Goal: Task Accomplishment & Management: Use online tool/utility

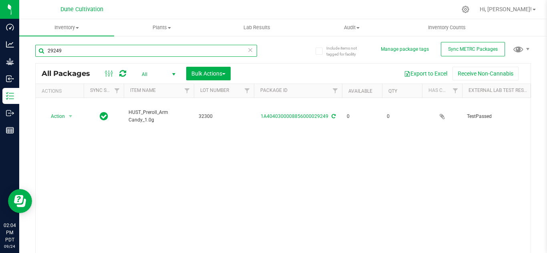
click at [87, 52] on input "29249" at bounding box center [146, 51] width 222 height 12
type input "29278"
click at [212, 76] on span "Bulk Actions" at bounding box center [208, 73] width 34 height 6
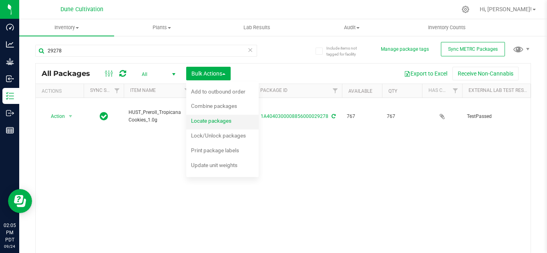
click at [206, 125] on div "Locate packages" at bounding box center [216, 122] width 51 height 13
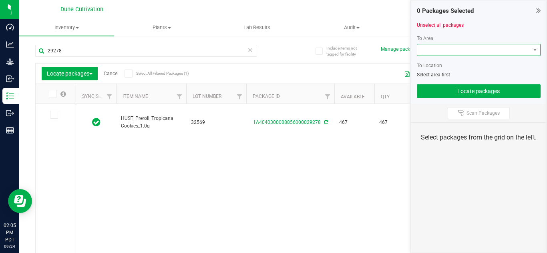
click at [427, 53] on span at bounding box center [473, 49] width 113 height 11
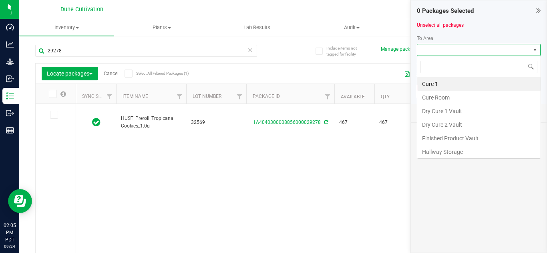
scroll to position [12, 124]
click at [434, 139] on li "Finished Product Vault" at bounding box center [478, 139] width 123 height 14
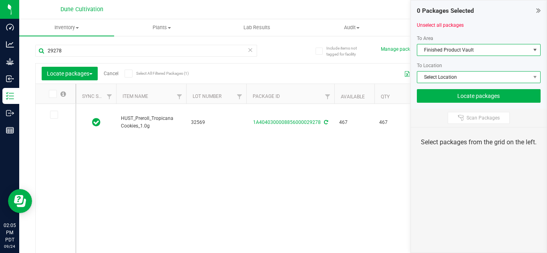
click at [434, 76] on span "Select Location" at bounding box center [473, 77] width 113 height 11
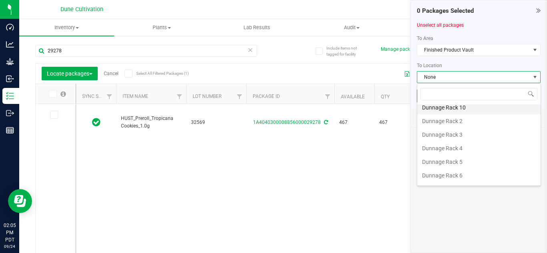
scroll to position [32, 0]
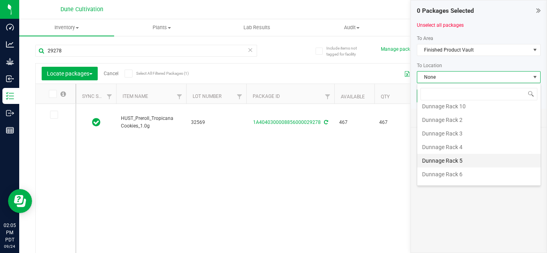
click at [442, 159] on li "Dunnage Rack 5" at bounding box center [478, 161] width 123 height 14
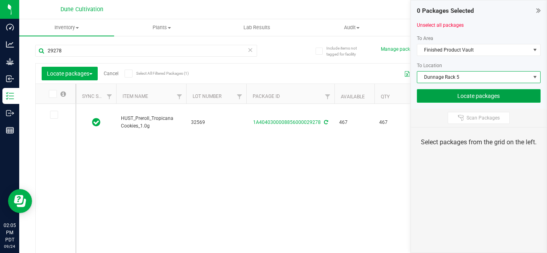
click at [471, 97] on button "Locate packages" at bounding box center [479, 96] width 124 height 14
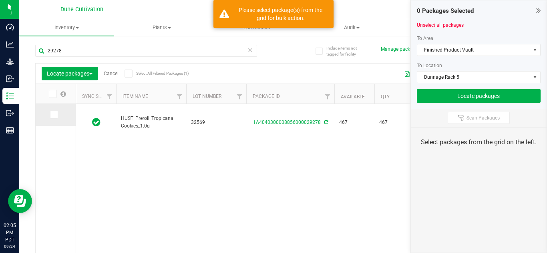
click at [50, 114] on span at bounding box center [54, 115] width 8 height 8
click at [0, 0] on input "checkbox" at bounding box center [0, 0] width 0 height 0
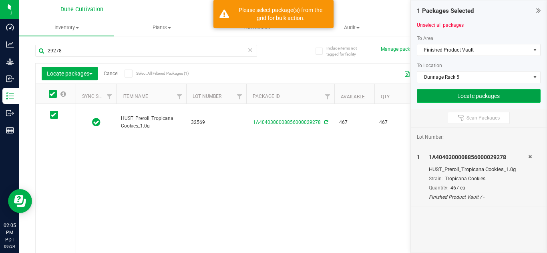
click at [449, 99] on button "Locate packages" at bounding box center [479, 96] width 124 height 14
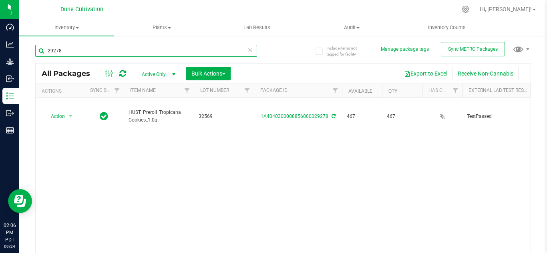
click at [123, 52] on input "29278" at bounding box center [146, 51] width 222 height 12
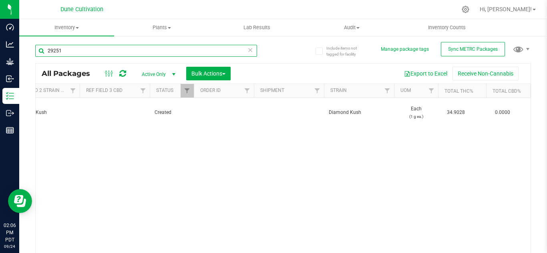
scroll to position [0, 733]
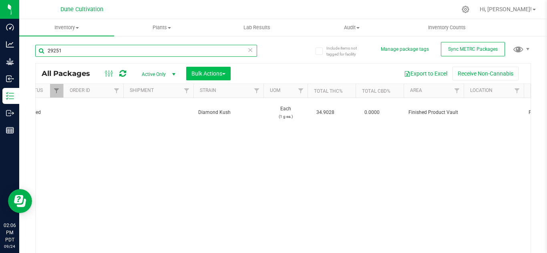
type input "29251"
click at [205, 74] on span "Bulk Actions" at bounding box center [208, 73] width 34 height 6
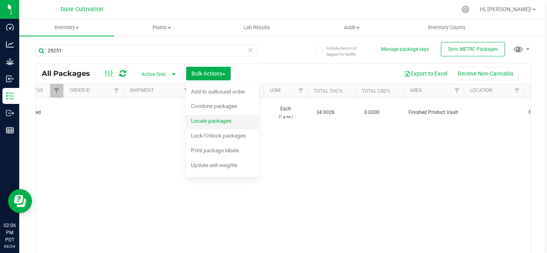
click at [210, 120] on span "Locate packages" at bounding box center [211, 121] width 40 height 6
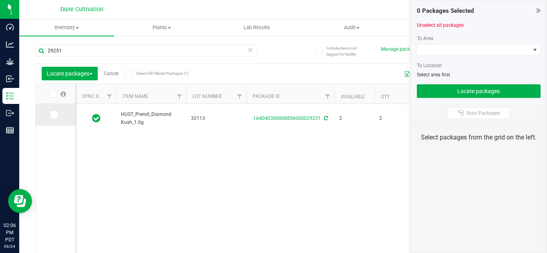
click at [52, 115] on icon at bounding box center [53, 115] width 5 height 0
click at [0, 0] on input "checkbox" at bounding box center [0, 0] width 0 height 0
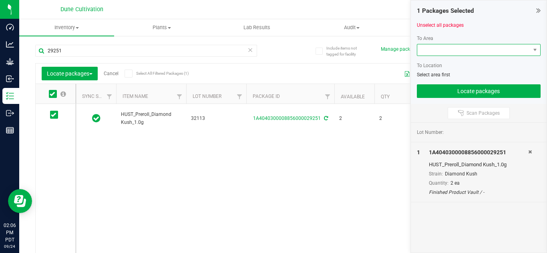
click at [466, 47] on span at bounding box center [473, 49] width 113 height 11
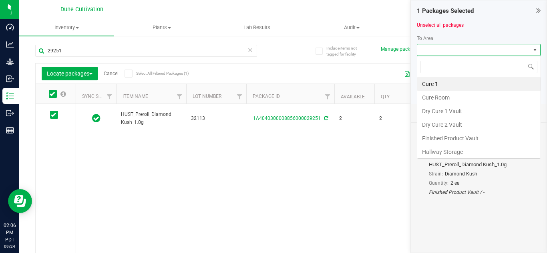
scroll to position [12, 124]
click at [440, 135] on li "Finished Product Vault" at bounding box center [478, 139] width 123 height 14
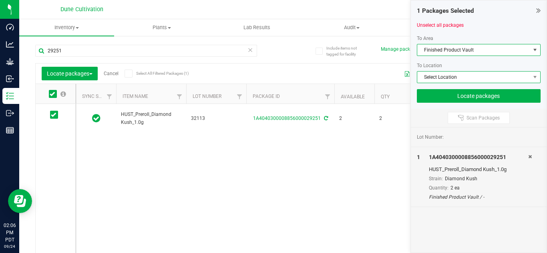
click at [450, 78] on span "Select Location" at bounding box center [473, 77] width 113 height 11
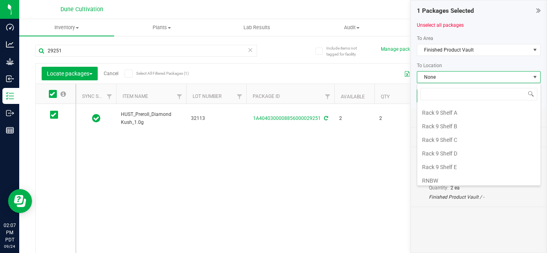
scroll to position [1103, 0]
click at [445, 151] on li "Rack 9 Shelf D" at bounding box center [478, 152] width 123 height 14
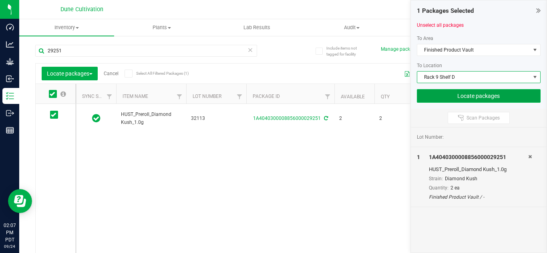
click at [434, 95] on button "Locate packages" at bounding box center [479, 96] width 124 height 14
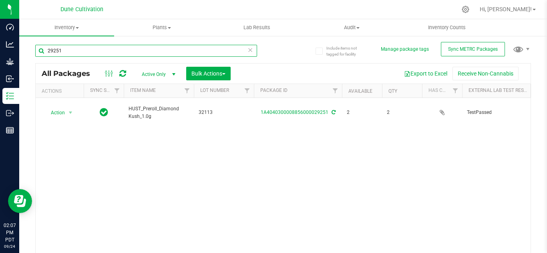
click at [187, 48] on input "29251" at bounding box center [146, 51] width 222 height 12
type input "29255"
click at [203, 72] on span "Bulk Actions" at bounding box center [208, 73] width 34 height 6
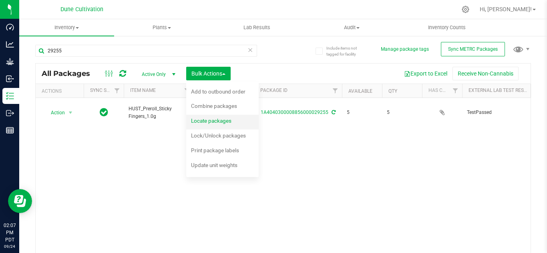
click at [204, 125] on div "Locate packages" at bounding box center [216, 122] width 51 height 13
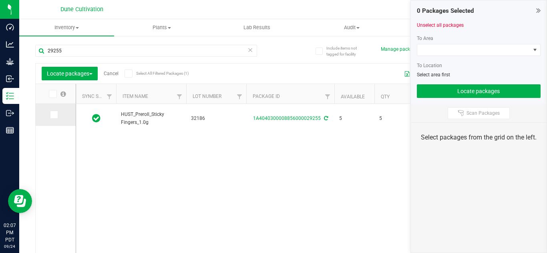
click at [56, 115] on icon at bounding box center [53, 115] width 5 height 0
click at [0, 0] on input "checkbox" at bounding box center [0, 0] width 0 height 0
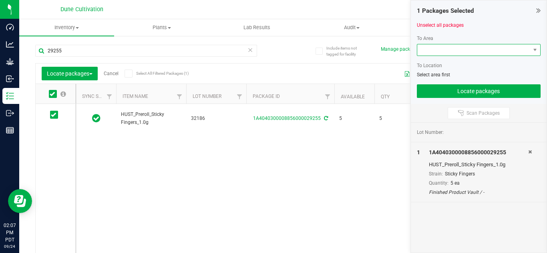
click at [454, 48] on span at bounding box center [473, 49] width 113 height 11
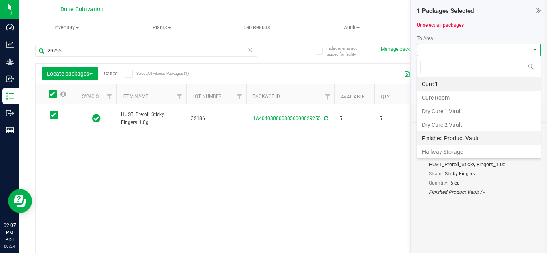
click at [449, 138] on li "Finished Product Vault" at bounding box center [478, 139] width 123 height 14
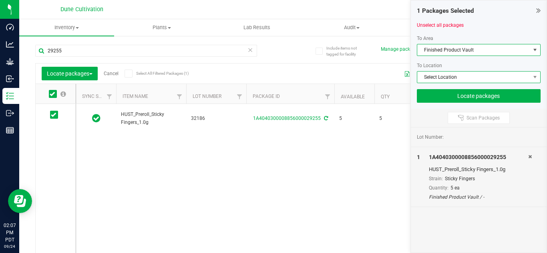
click at [426, 78] on span "Select Location" at bounding box center [473, 77] width 113 height 11
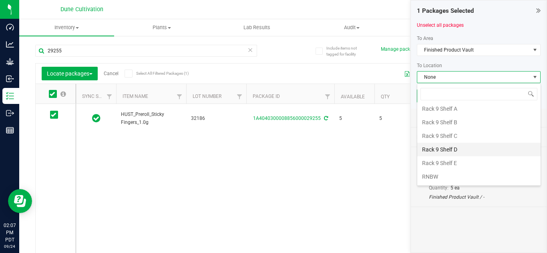
click at [448, 147] on li "Rack 9 Shelf D" at bounding box center [478, 150] width 123 height 14
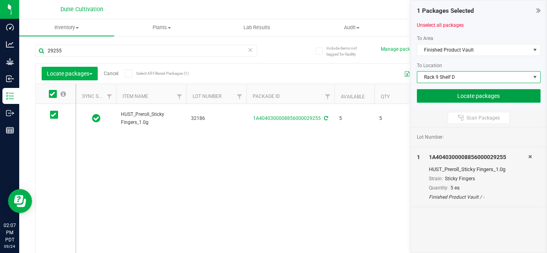
click at [450, 98] on button "Locate packages" at bounding box center [479, 96] width 124 height 14
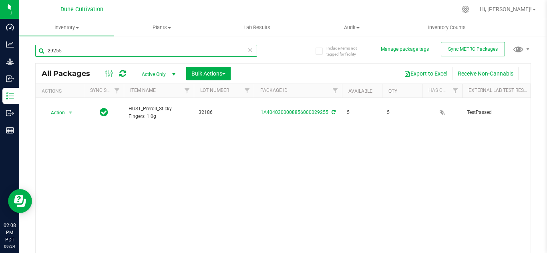
click at [114, 52] on input "29255" at bounding box center [146, 51] width 222 height 12
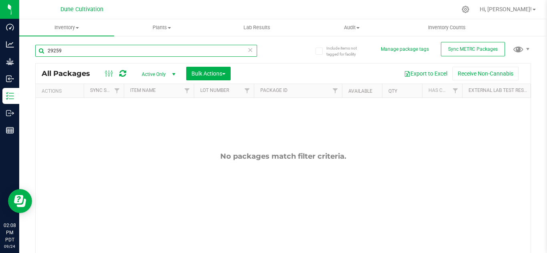
type input "29259"
click at [173, 77] on span "select" at bounding box center [174, 74] width 10 height 11
click at [141, 123] on li "All" at bounding box center [156, 123] width 43 height 12
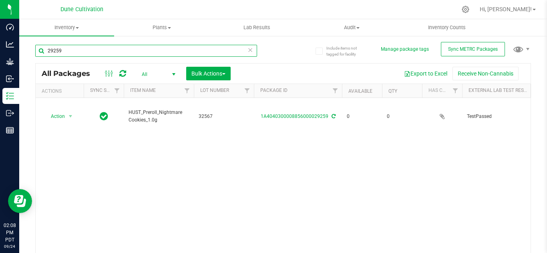
click at [97, 48] on input "29259" at bounding box center [146, 51] width 222 height 12
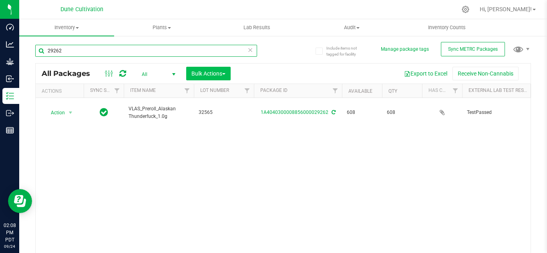
type input "29262"
click at [213, 73] on span "Bulk Actions" at bounding box center [208, 73] width 34 height 6
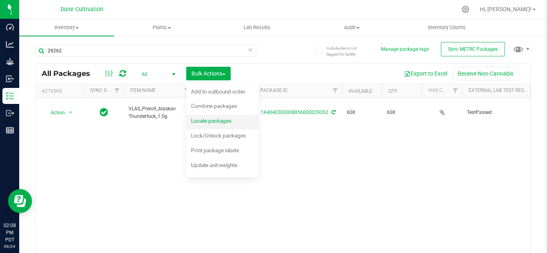
click at [226, 123] on span "Locate packages" at bounding box center [211, 121] width 40 height 6
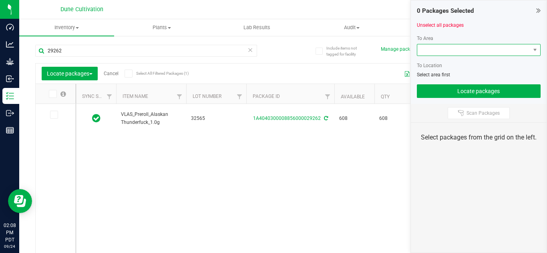
click at [442, 49] on span at bounding box center [473, 49] width 113 height 11
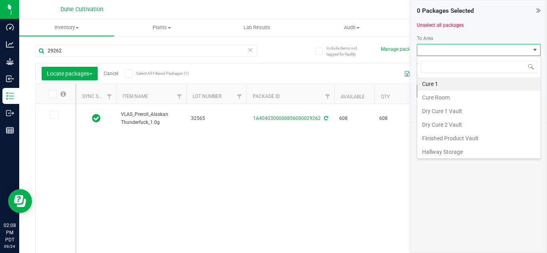
scroll to position [12, 124]
click at [446, 140] on li "Finished Product Vault" at bounding box center [478, 139] width 123 height 14
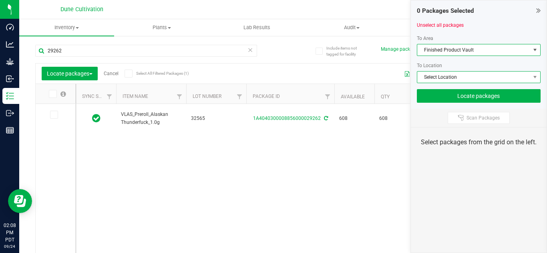
click at [437, 79] on span "Select Location" at bounding box center [473, 77] width 113 height 11
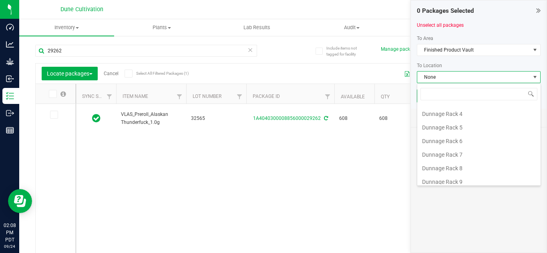
scroll to position [68, 0]
click at [457, 153] on li "Dunnage Rack 7" at bounding box center [478, 152] width 123 height 14
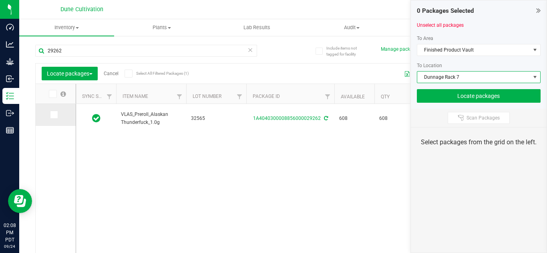
click at [53, 115] on icon at bounding box center [53, 115] width 5 height 0
click at [0, 0] on input "checkbox" at bounding box center [0, 0] width 0 height 0
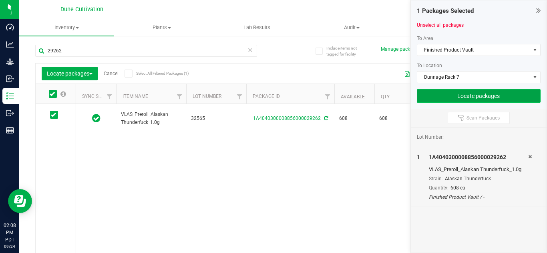
click at [445, 96] on button "Locate packages" at bounding box center [479, 96] width 124 height 14
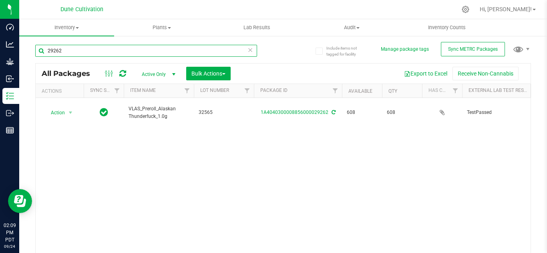
click at [86, 56] on input "29262" at bounding box center [146, 51] width 222 height 12
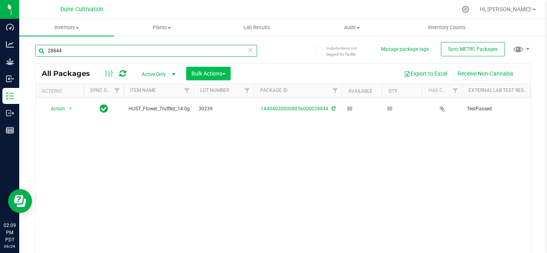
type input "28844"
click at [200, 72] on span "Bulk Actions" at bounding box center [208, 73] width 34 height 6
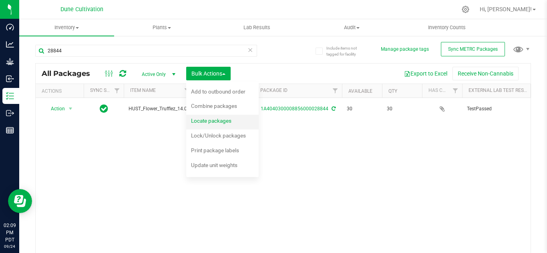
click at [221, 118] on span "Locate packages" at bounding box center [211, 121] width 40 height 6
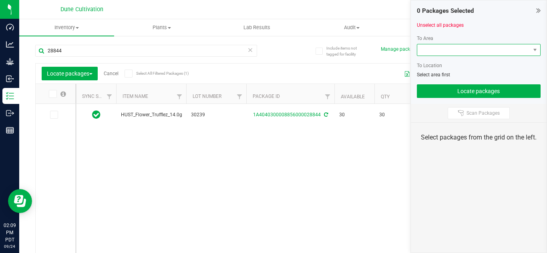
click at [470, 53] on span at bounding box center [473, 49] width 113 height 11
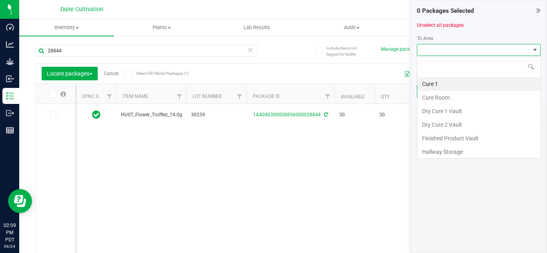
scroll to position [12, 124]
click at [451, 137] on li "Finished Product Vault" at bounding box center [478, 139] width 123 height 14
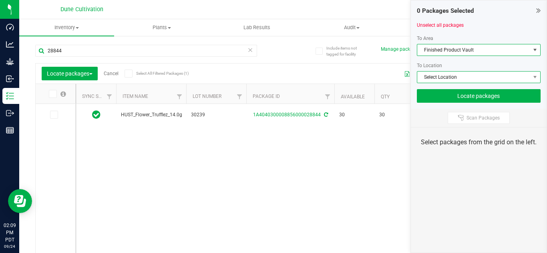
click at [448, 78] on span "Select Location" at bounding box center [473, 77] width 113 height 11
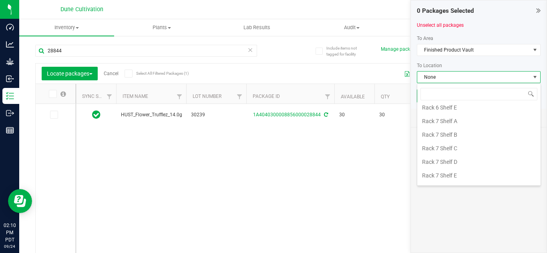
scroll to position [968, 0]
click at [446, 153] on li "Rack 7 Shelf D" at bounding box center [478, 151] width 123 height 14
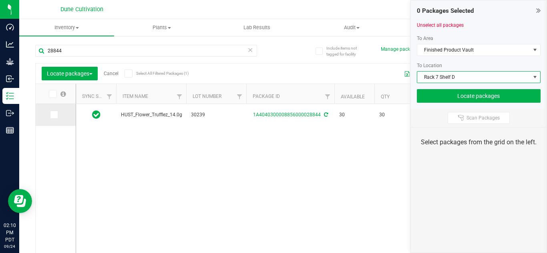
click at [51, 115] on icon at bounding box center [53, 115] width 5 height 0
click at [0, 0] on input "checkbox" at bounding box center [0, 0] width 0 height 0
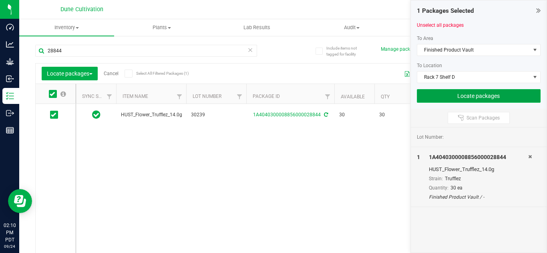
click at [446, 96] on button "Locate packages" at bounding box center [479, 96] width 124 height 14
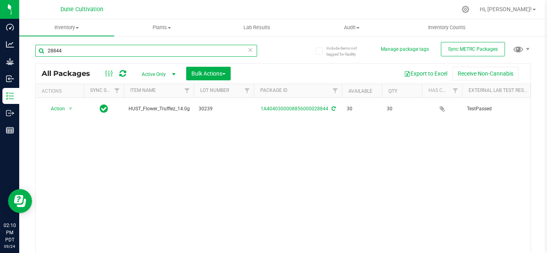
click at [145, 52] on input "28844" at bounding box center [146, 51] width 222 height 12
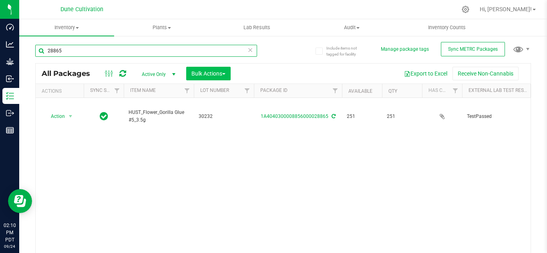
type input "28865"
click at [205, 74] on span "Bulk Actions" at bounding box center [208, 73] width 34 height 6
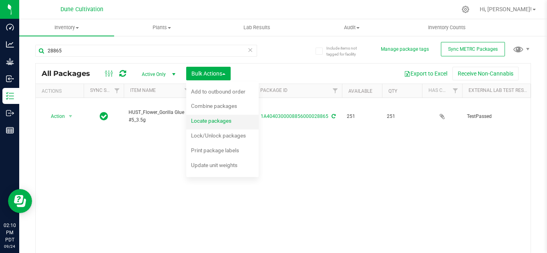
click at [215, 118] on span "Locate packages" at bounding box center [211, 121] width 40 height 6
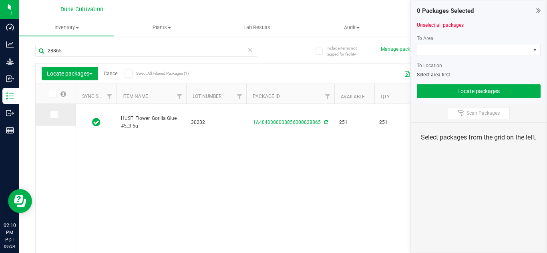
click at [54, 115] on icon at bounding box center [53, 115] width 5 height 0
click at [0, 0] on input "checkbox" at bounding box center [0, 0] width 0 height 0
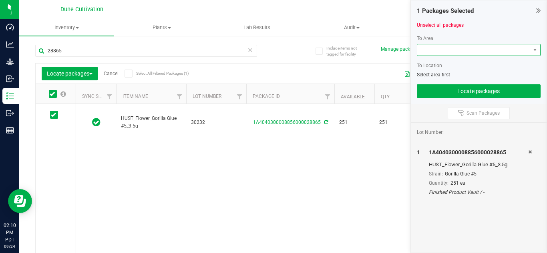
click at [458, 51] on span at bounding box center [473, 49] width 113 height 11
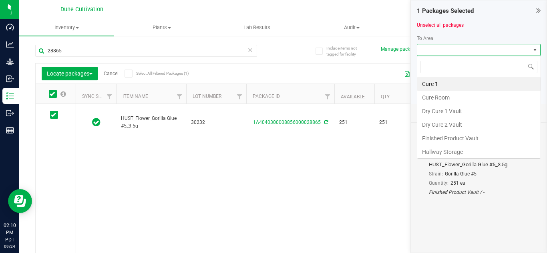
scroll to position [12, 124]
click at [452, 135] on li "Finished Product Vault" at bounding box center [478, 139] width 123 height 14
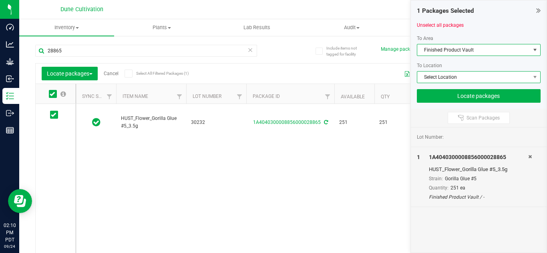
click at [453, 77] on span "Select Location" at bounding box center [473, 77] width 113 height 11
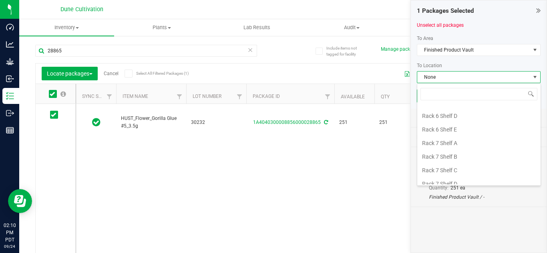
scroll to position [944, 0]
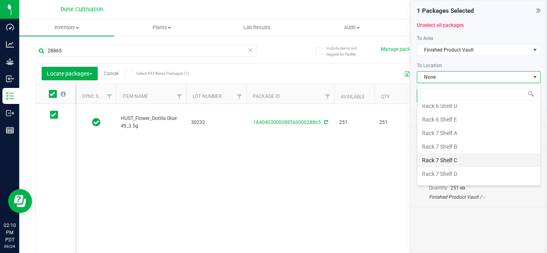
click at [448, 159] on li "Rack 7 Shelf C" at bounding box center [478, 161] width 123 height 14
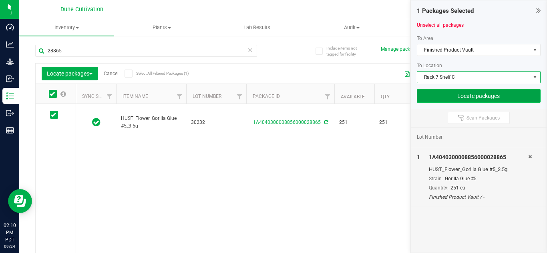
click at [446, 97] on button "Locate packages" at bounding box center [479, 96] width 124 height 14
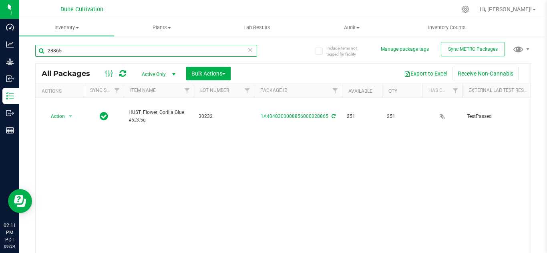
click at [152, 52] on input "28865" at bounding box center [146, 51] width 222 height 12
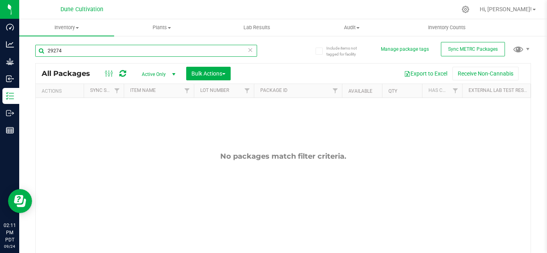
type input "29274"
click at [176, 73] on span "select" at bounding box center [174, 74] width 6 height 6
click at [158, 125] on li "All" at bounding box center [156, 123] width 43 height 12
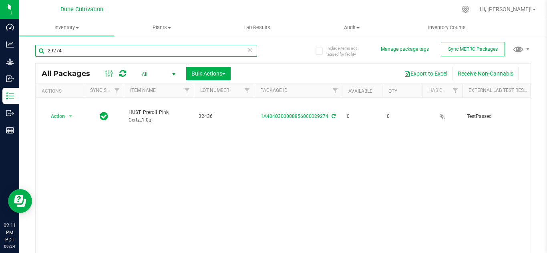
click at [124, 50] on input "29274" at bounding box center [146, 51] width 222 height 12
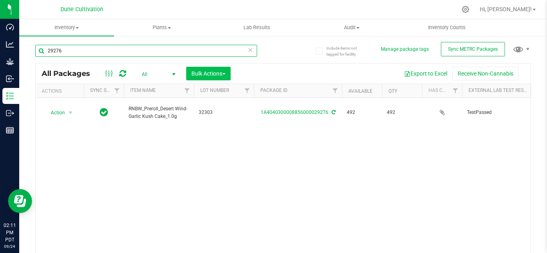
type input "29276"
click at [199, 74] on span "Bulk Actions" at bounding box center [208, 73] width 34 height 6
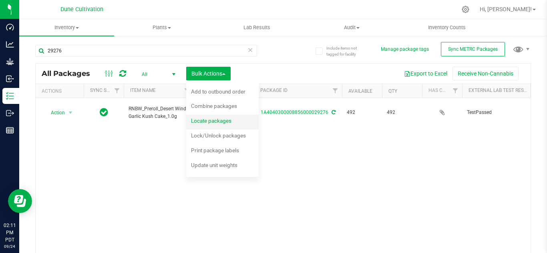
click at [231, 124] on span "Locate packages" at bounding box center [211, 121] width 40 height 6
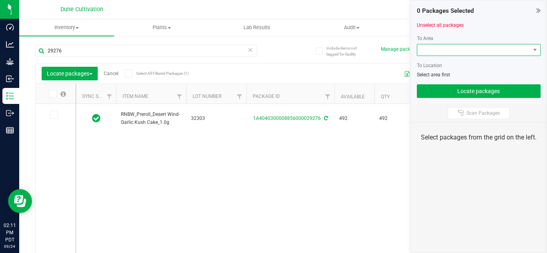
click at [440, 52] on span at bounding box center [473, 49] width 113 height 11
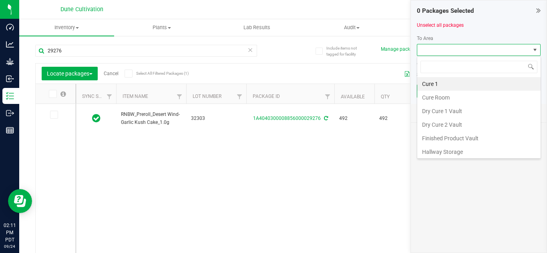
scroll to position [12, 124]
click at [444, 138] on li "Finished Product Vault" at bounding box center [478, 139] width 123 height 14
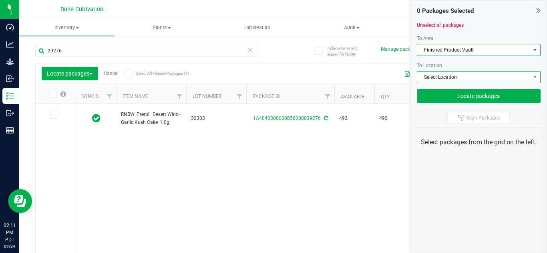
click at [446, 78] on span "Select Location" at bounding box center [473, 77] width 113 height 11
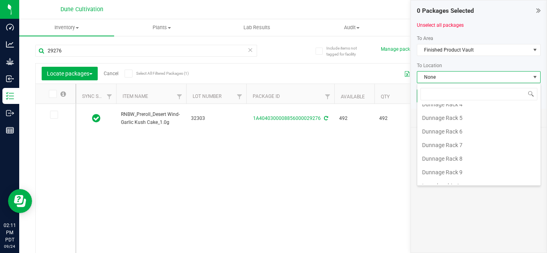
scroll to position [96, 0]
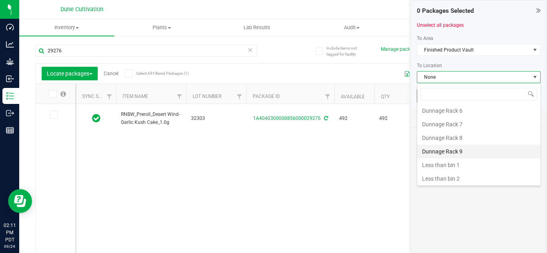
click at [451, 150] on li "Dunnage Rack 9" at bounding box center [478, 152] width 123 height 14
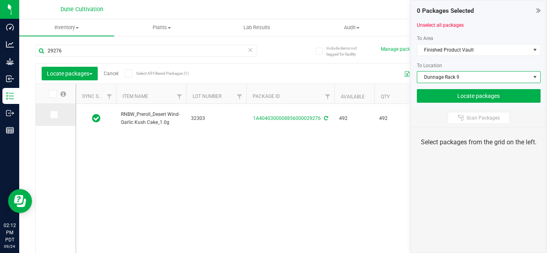
click at [48, 116] on td at bounding box center [56, 115] width 40 height 22
click at [50, 116] on span at bounding box center [54, 115] width 8 height 8
click at [0, 0] on input "checkbox" at bounding box center [0, 0] width 0 height 0
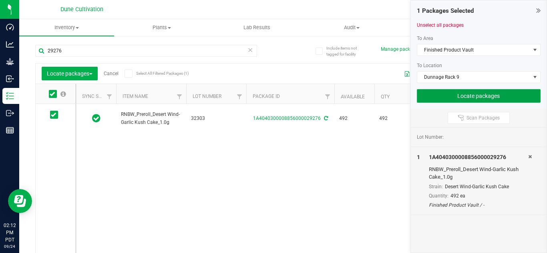
click at [458, 96] on button "Locate packages" at bounding box center [479, 96] width 124 height 14
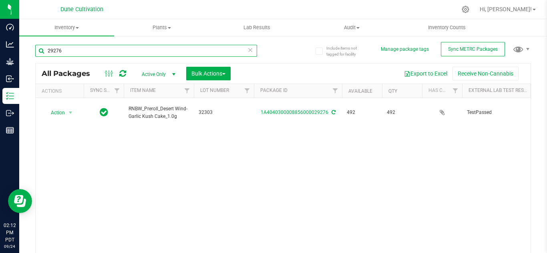
click at [191, 51] on input "29276" at bounding box center [146, 51] width 222 height 12
type input "29275"
click at [203, 74] on span "Bulk Actions" at bounding box center [208, 73] width 34 height 6
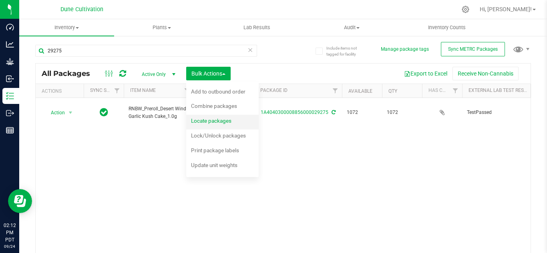
click at [203, 120] on span "Locate packages" at bounding box center [211, 121] width 40 height 6
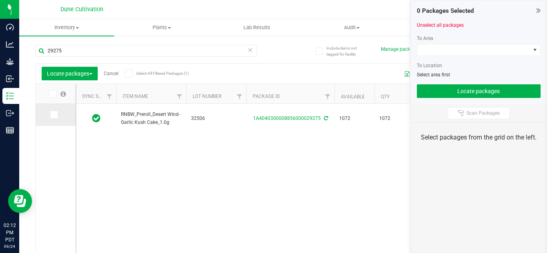
click at [54, 115] on icon at bounding box center [53, 115] width 5 height 0
click at [0, 0] on input "checkbox" at bounding box center [0, 0] width 0 height 0
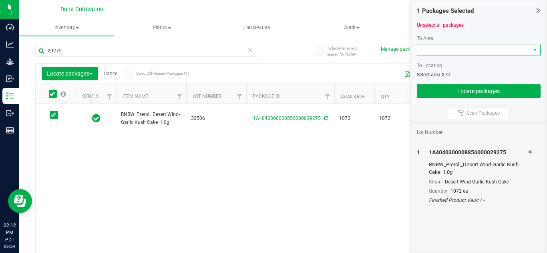
click at [435, 52] on span at bounding box center [473, 49] width 113 height 11
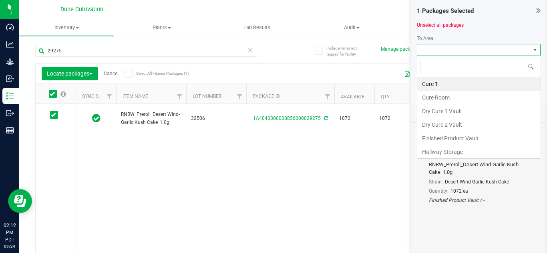
scroll to position [12, 124]
click at [444, 138] on li "Finished Product Vault" at bounding box center [478, 139] width 123 height 14
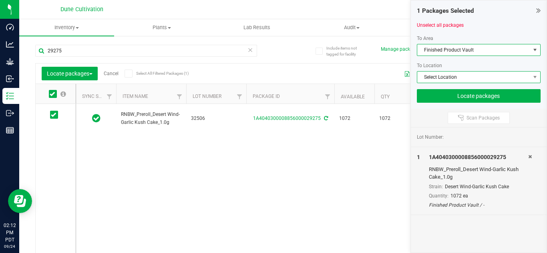
click at [440, 76] on span "Select Location" at bounding box center [473, 77] width 113 height 11
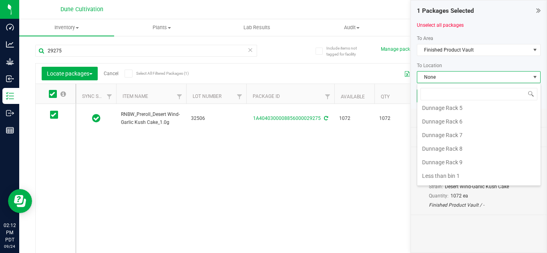
scroll to position [86, 0]
click at [452, 151] on li "Dunnage Rack 8" at bounding box center [478, 148] width 123 height 14
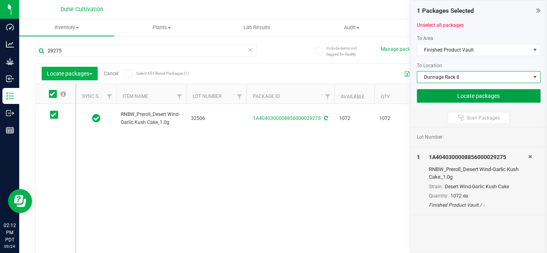
click at [495, 97] on button "Locate packages" at bounding box center [479, 96] width 124 height 14
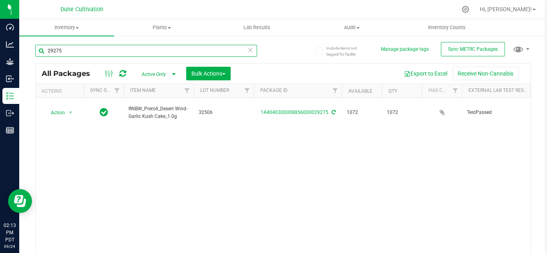
click at [99, 46] on input "29275" at bounding box center [146, 51] width 222 height 12
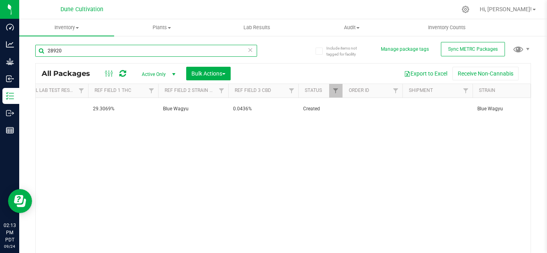
scroll to position [0, 515]
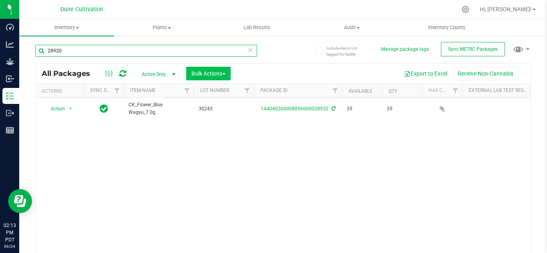
type input "28920"
click at [197, 72] on span "Bulk Actions" at bounding box center [208, 73] width 34 height 6
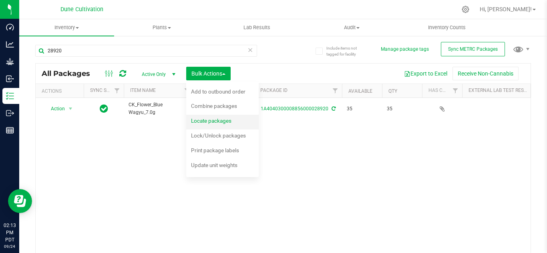
click at [209, 121] on span "Locate packages" at bounding box center [211, 121] width 40 height 6
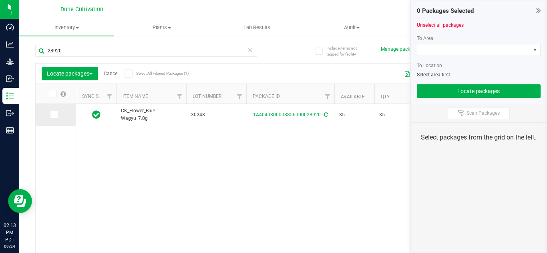
click at [51, 115] on icon at bounding box center [53, 115] width 5 height 0
click at [0, 0] on input "checkbox" at bounding box center [0, 0] width 0 height 0
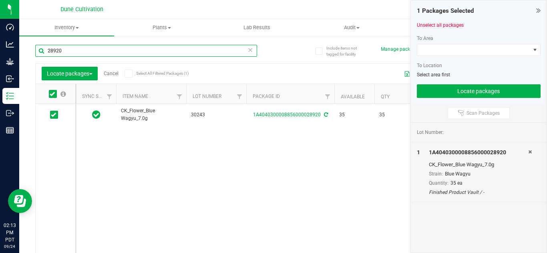
click at [92, 50] on input "28920" at bounding box center [146, 51] width 222 height 12
click at [55, 115] on icon at bounding box center [53, 115] width 5 height 0
click at [0, 0] on input "checkbox" at bounding box center [0, 0] width 0 height 0
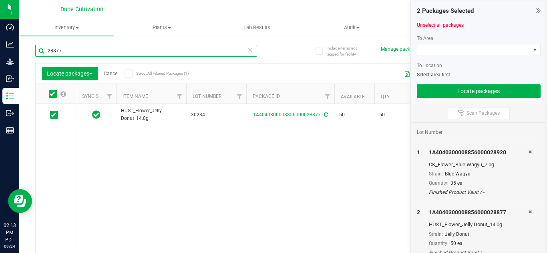
click at [124, 51] on input "28877" at bounding box center [146, 51] width 222 height 12
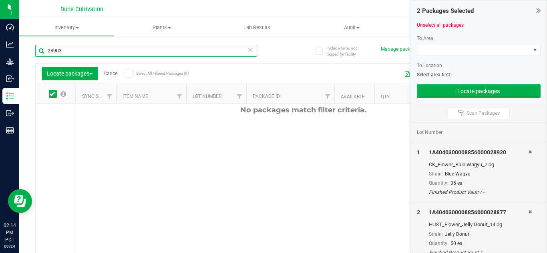
click at [92, 51] on input "28903" at bounding box center [146, 51] width 222 height 12
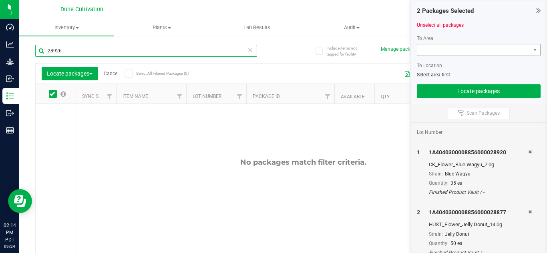
type input "28926"
click at [434, 50] on span at bounding box center [473, 49] width 113 height 11
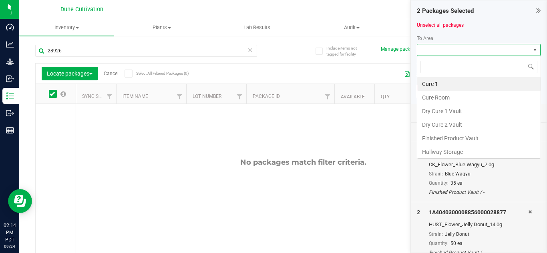
scroll to position [12, 124]
click at [469, 136] on li "Finished Product Vault" at bounding box center [478, 139] width 123 height 14
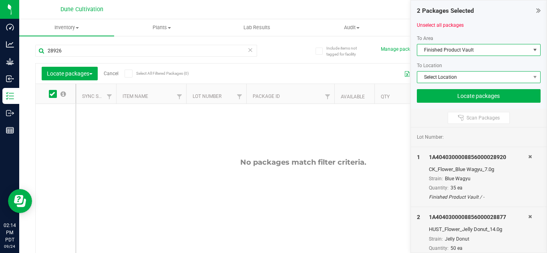
click at [442, 78] on span "Select Location" at bounding box center [473, 77] width 113 height 11
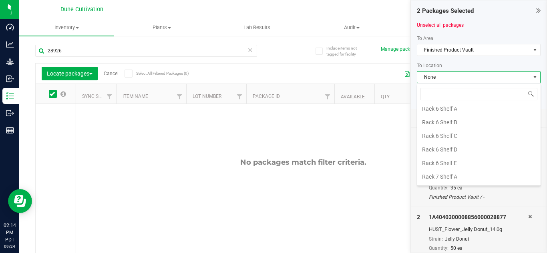
scroll to position [903, 0]
click at [456, 150] on li "Rack 6 Shelf D" at bounding box center [478, 148] width 123 height 14
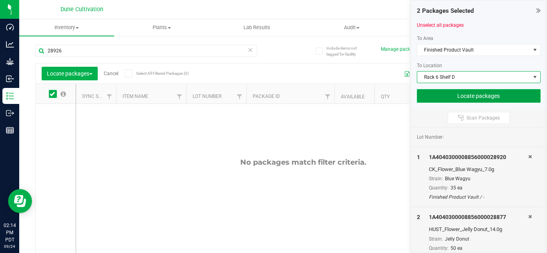
click at [470, 94] on button "Locate packages" at bounding box center [479, 96] width 124 height 14
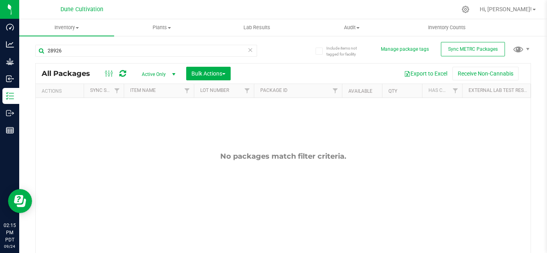
click at [174, 74] on span "select" at bounding box center [174, 74] width 6 height 6
click at [155, 124] on li "All" at bounding box center [156, 123] width 43 height 12
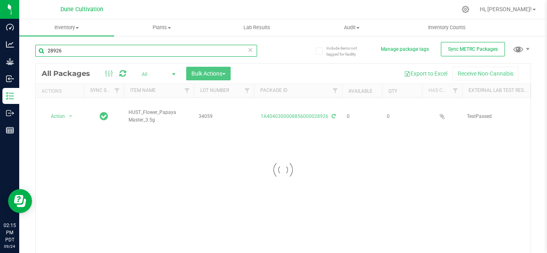
click at [79, 49] on input "28926" at bounding box center [146, 51] width 222 height 12
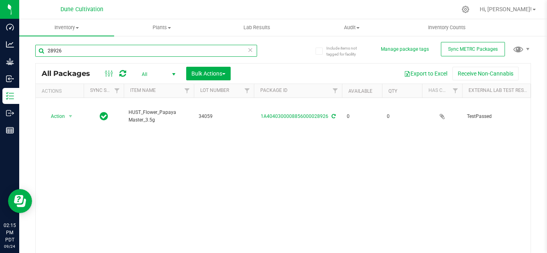
click at [79, 49] on input "28926" at bounding box center [146, 51] width 222 height 12
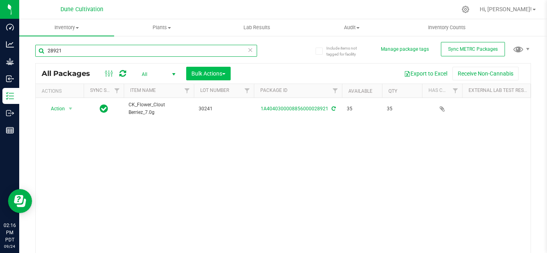
type input "28921"
click at [218, 75] on span "Bulk Actions" at bounding box center [208, 73] width 34 height 6
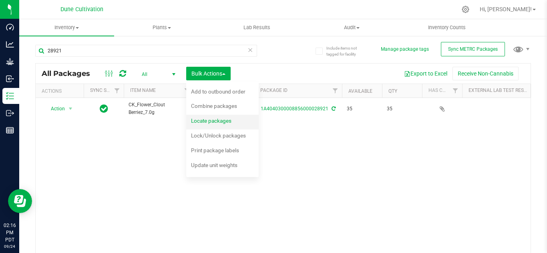
click at [213, 120] on span "Locate packages" at bounding box center [211, 121] width 40 height 6
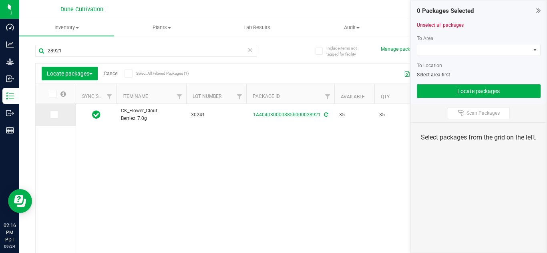
click at [53, 115] on icon at bounding box center [53, 115] width 5 height 0
click at [0, 0] on input "checkbox" at bounding box center [0, 0] width 0 height 0
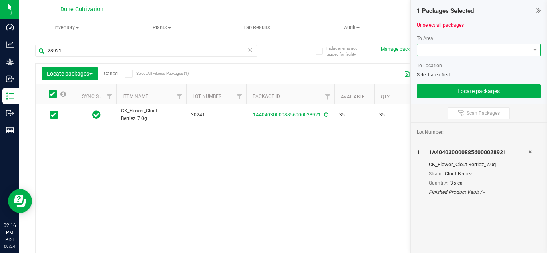
click at [449, 50] on span at bounding box center [473, 49] width 113 height 11
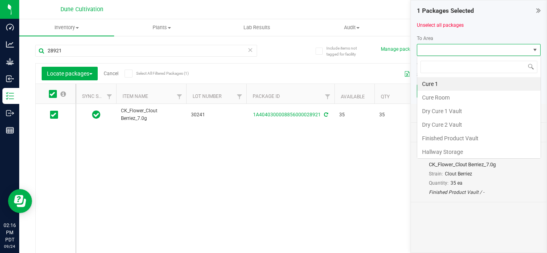
scroll to position [12, 124]
click at [456, 140] on li "Finished Product Vault" at bounding box center [478, 139] width 123 height 14
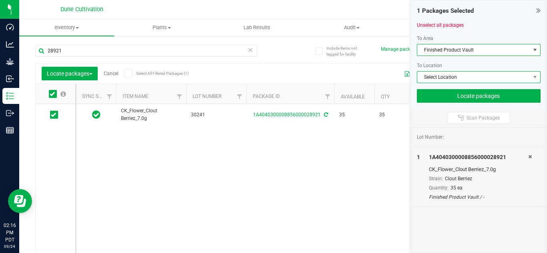
click at [450, 76] on span "Select Location" at bounding box center [473, 77] width 113 height 11
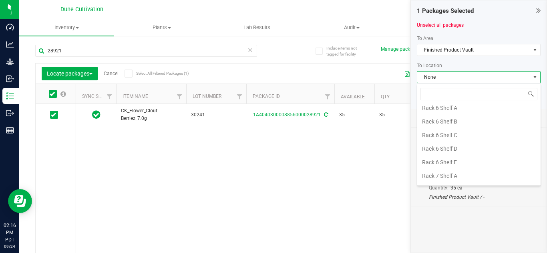
scroll to position [904, 0]
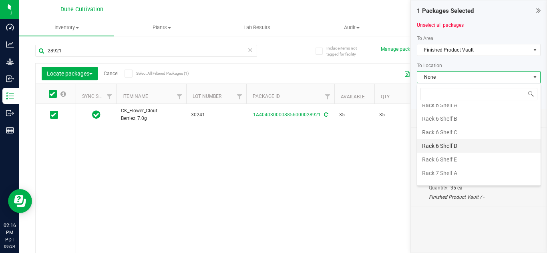
click at [447, 147] on li "Rack 6 Shelf D" at bounding box center [478, 146] width 123 height 14
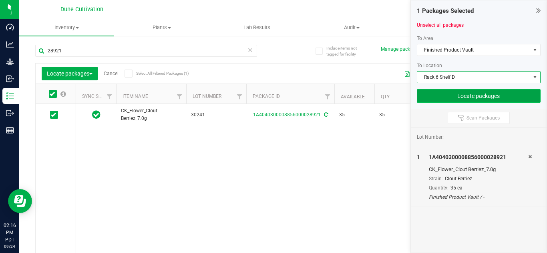
click at [457, 99] on button "Locate packages" at bounding box center [479, 96] width 124 height 14
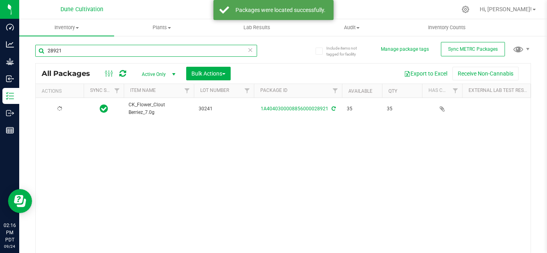
click at [127, 49] on input "28921" at bounding box center [146, 51] width 222 height 12
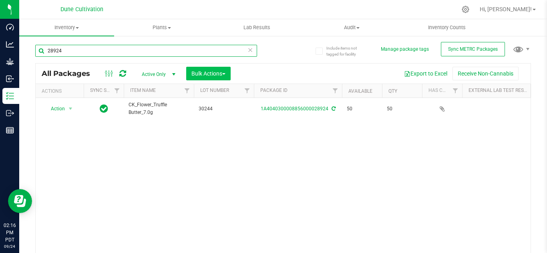
type input "28924"
click at [205, 79] on button "Bulk Actions" at bounding box center [208, 74] width 44 height 14
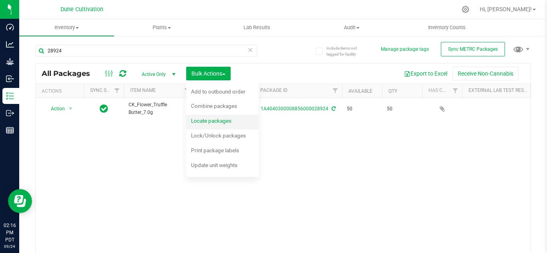
click at [212, 122] on span "Locate packages" at bounding box center [211, 121] width 40 height 6
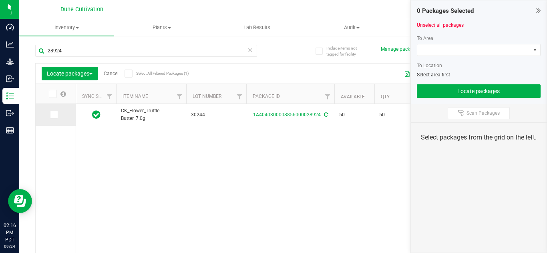
click at [52, 115] on icon at bounding box center [53, 115] width 5 height 0
click at [0, 0] on input "checkbox" at bounding box center [0, 0] width 0 height 0
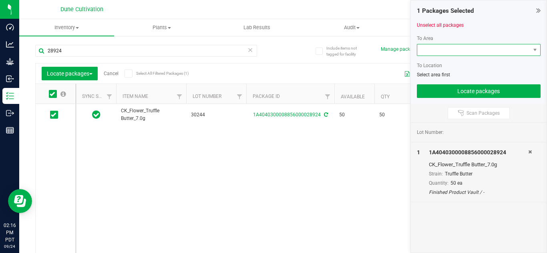
click at [456, 52] on span at bounding box center [473, 49] width 113 height 11
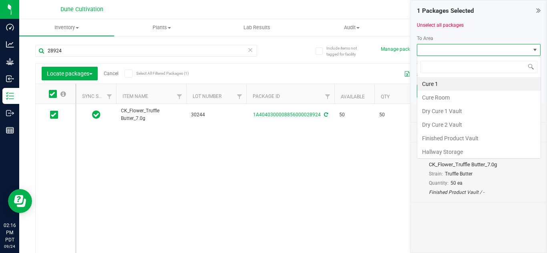
scroll to position [12, 124]
click at [449, 135] on li "Finished Product Vault" at bounding box center [478, 139] width 123 height 14
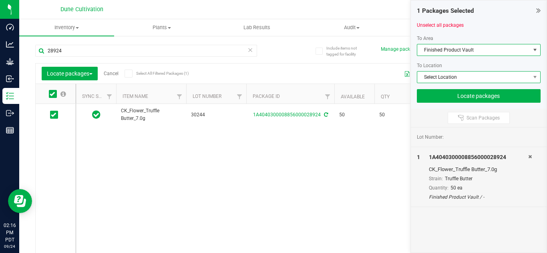
click at [447, 80] on span "Select Location" at bounding box center [473, 77] width 113 height 11
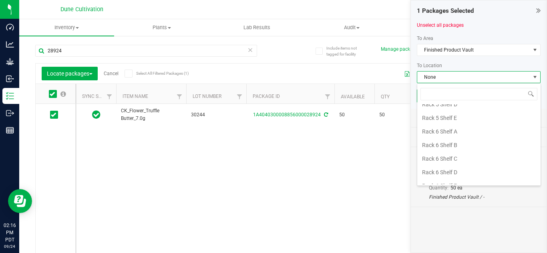
scroll to position [880, 0]
click at [445, 173] on li "Rack 6 Shelf D" at bounding box center [478, 170] width 123 height 14
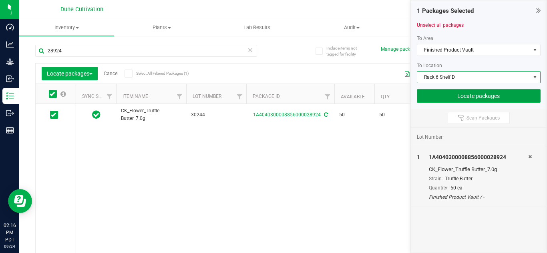
click at [441, 96] on button "Locate packages" at bounding box center [479, 96] width 124 height 14
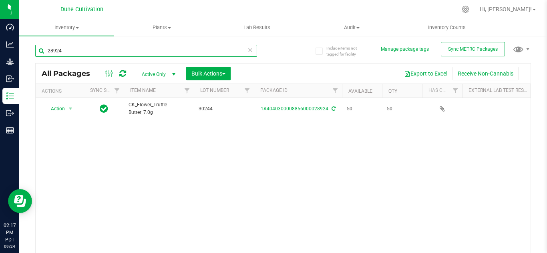
click at [161, 53] on input "28924" at bounding box center [146, 51] width 222 height 12
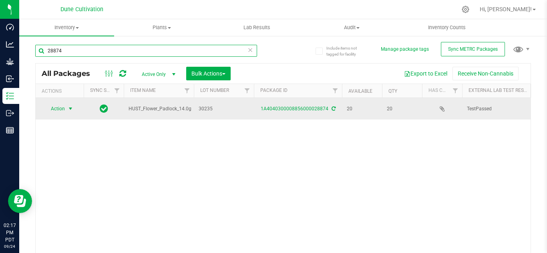
type input "28874"
click at [71, 109] on span "select" at bounding box center [70, 109] width 6 height 6
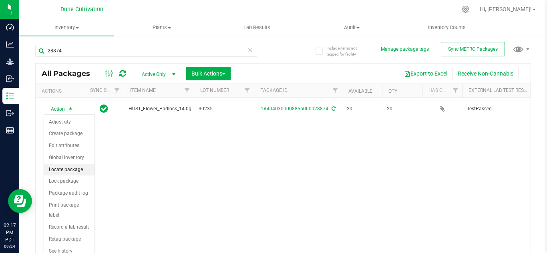
click at [74, 167] on li "Locate package" at bounding box center [69, 170] width 50 height 12
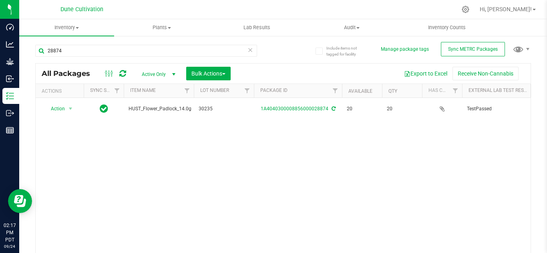
click at [173, 75] on span "select" at bounding box center [174, 74] width 6 height 6
click at [206, 72] on span "Bulk Actions" at bounding box center [208, 73] width 34 height 6
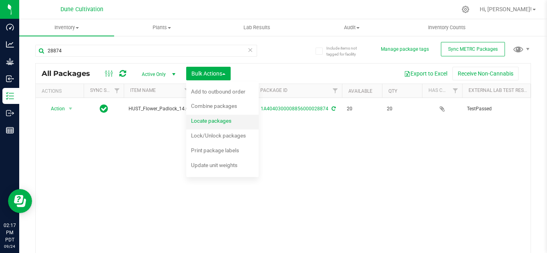
click at [205, 123] on span "Locate packages" at bounding box center [211, 121] width 40 height 6
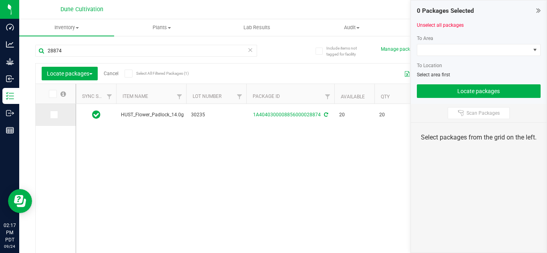
click at [54, 115] on icon at bounding box center [53, 115] width 5 height 0
click at [0, 0] on input "checkbox" at bounding box center [0, 0] width 0 height 0
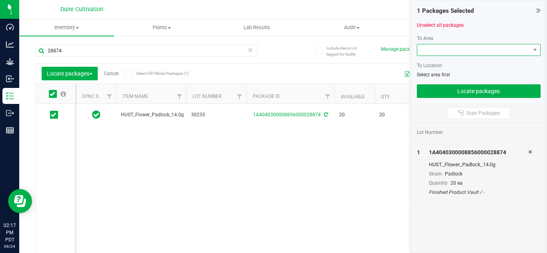
click at [442, 52] on span at bounding box center [473, 49] width 113 height 11
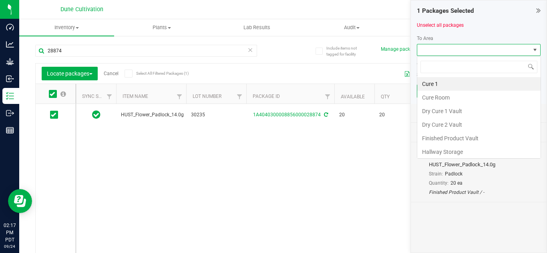
scroll to position [12, 124]
click at [454, 139] on li "Finished Product Vault" at bounding box center [478, 139] width 123 height 14
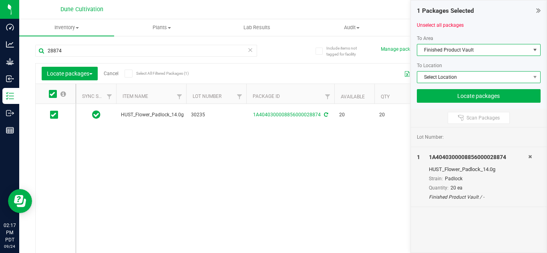
click at [441, 80] on span "Select Location" at bounding box center [473, 77] width 113 height 11
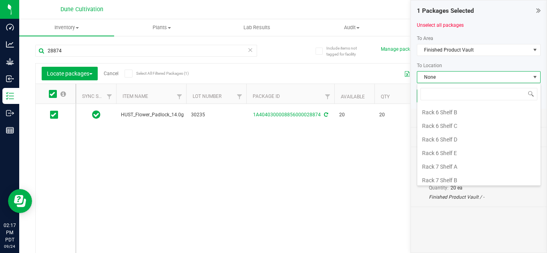
scroll to position [909, 0]
click at [465, 141] on li "Rack 6 Shelf D" at bounding box center [478, 142] width 123 height 14
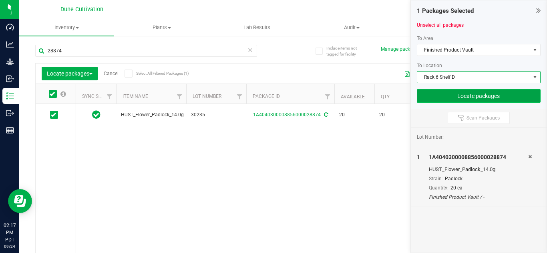
click at [441, 95] on button "Locate packages" at bounding box center [479, 96] width 124 height 14
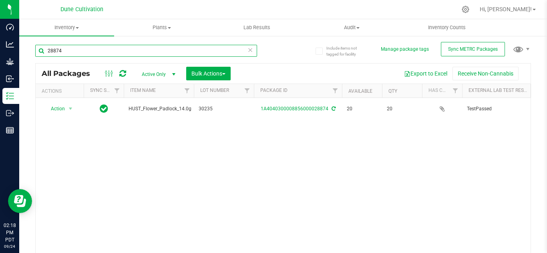
click at [167, 50] on input "28874" at bounding box center [146, 51] width 222 height 12
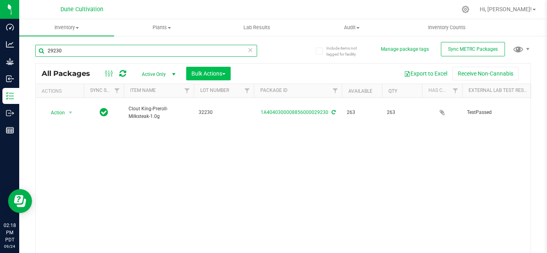
type input "29230"
click at [205, 74] on span "Bulk Actions" at bounding box center [208, 73] width 34 height 6
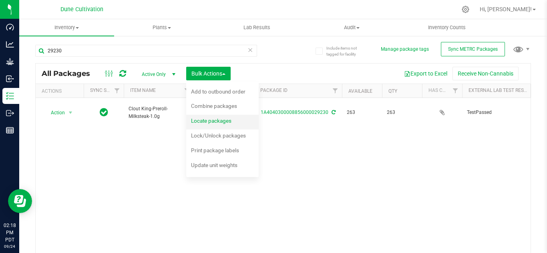
click at [213, 119] on span "Locate packages" at bounding box center [211, 121] width 40 height 6
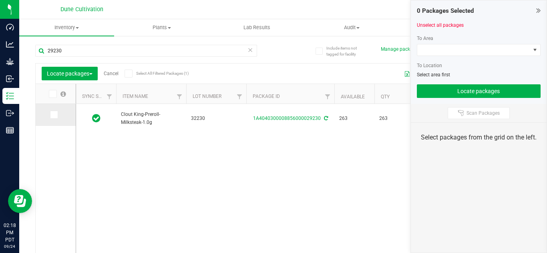
click at [52, 115] on icon at bounding box center [53, 115] width 5 height 0
click at [0, 0] on input "checkbox" at bounding box center [0, 0] width 0 height 0
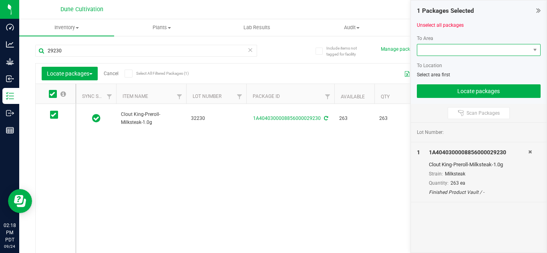
click at [447, 48] on span at bounding box center [473, 49] width 113 height 11
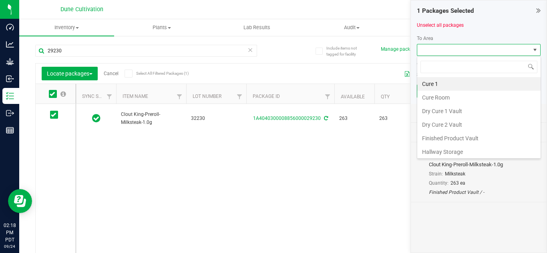
scroll to position [12, 124]
click at [444, 137] on li "Finished Product Vault" at bounding box center [478, 139] width 123 height 14
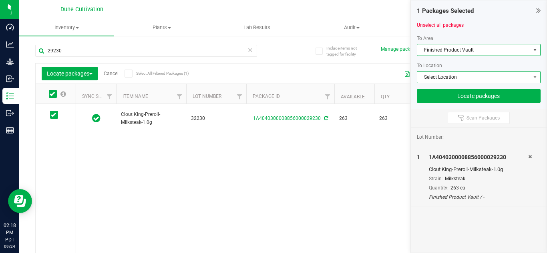
click at [445, 77] on span "Select Location" at bounding box center [473, 77] width 113 height 11
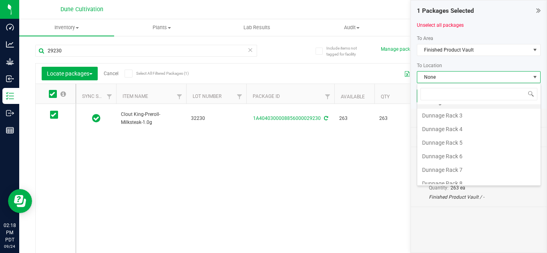
scroll to position [48, 0]
click at [445, 129] on li "Dunnage Rack 4" at bounding box center [478, 131] width 123 height 14
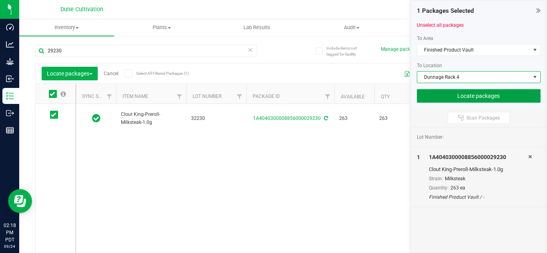
click at [465, 95] on button "Locate packages" at bounding box center [479, 96] width 124 height 14
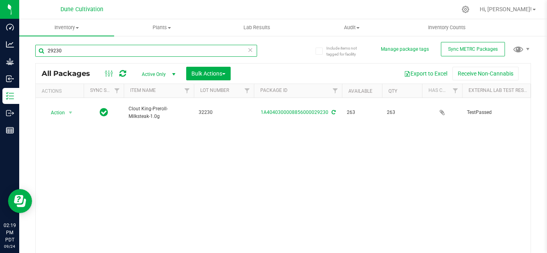
click at [218, 52] on input "29230" at bounding box center [146, 51] width 222 height 12
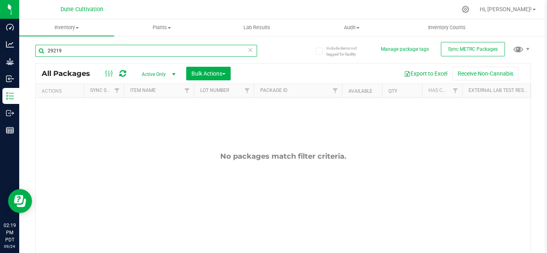
type input "29219"
click at [173, 76] on span "select" at bounding box center [174, 74] width 6 height 6
click at [151, 123] on li "All" at bounding box center [156, 123] width 43 height 12
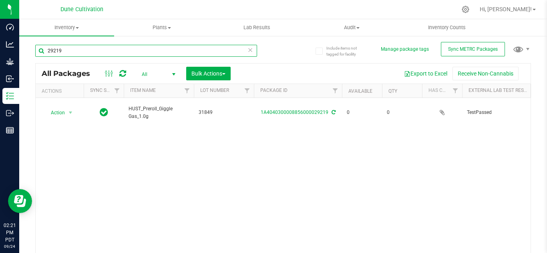
click at [121, 55] on input "29219" at bounding box center [146, 51] width 222 height 12
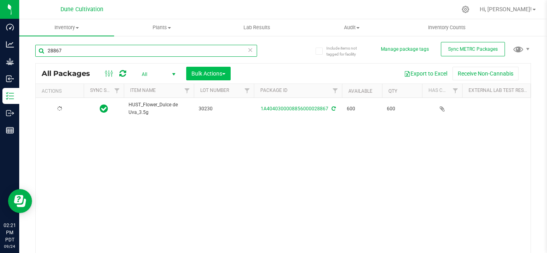
type input "28867"
click at [199, 76] on span "Bulk Actions" at bounding box center [208, 73] width 34 height 6
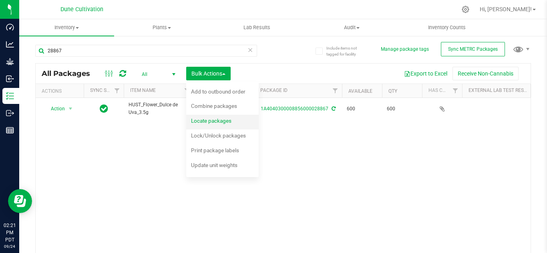
click at [212, 120] on span "Locate packages" at bounding box center [211, 121] width 40 height 6
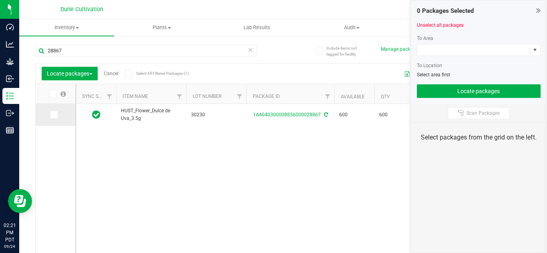
click at [53, 115] on icon at bounding box center [53, 115] width 5 height 0
click at [0, 0] on input "checkbox" at bounding box center [0, 0] width 0 height 0
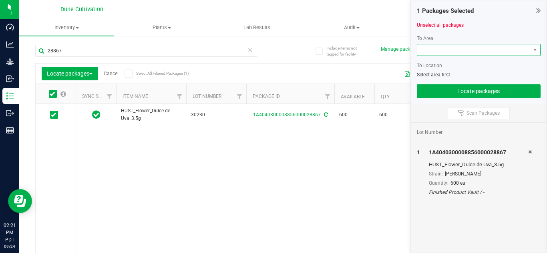
click at [461, 52] on span at bounding box center [473, 49] width 113 height 11
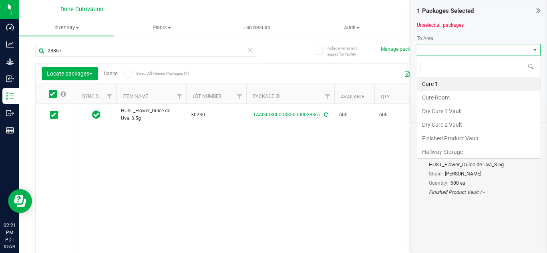
scroll to position [12, 124]
click at [460, 135] on li "Finished Product Vault" at bounding box center [478, 139] width 123 height 14
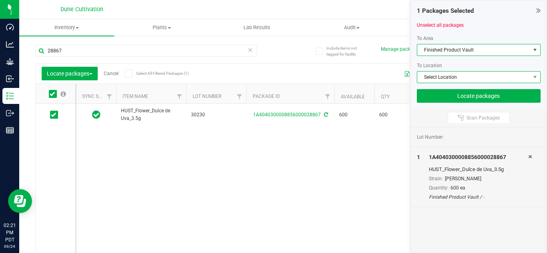
click at [457, 80] on span "Select Location" at bounding box center [473, 77] width 113 height 11
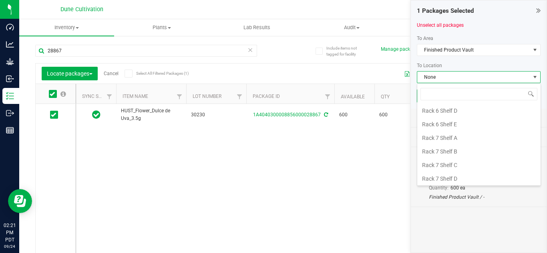
scroll to position [940, 0]
click at [448, 153] on li "Rack 7 Shelf B" at bounding box center [478, 151] width 123 height 14
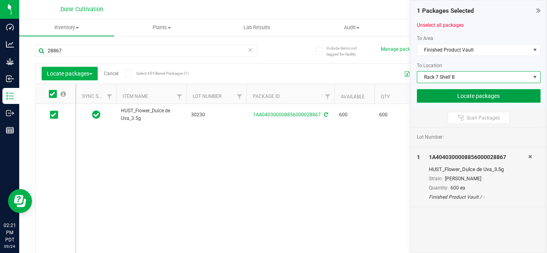
click at [440, 100] on button "Locate packages" at bounding box center [479, 96] width 124 height 14
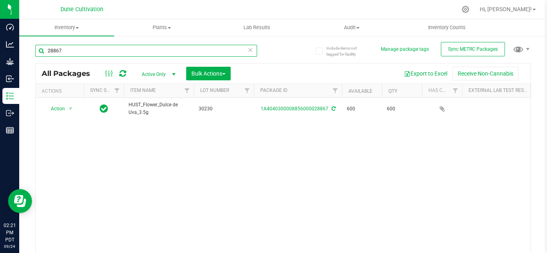
click at [193, 52] on input "28867" at bounding box center [146, 51] width 222 height 12
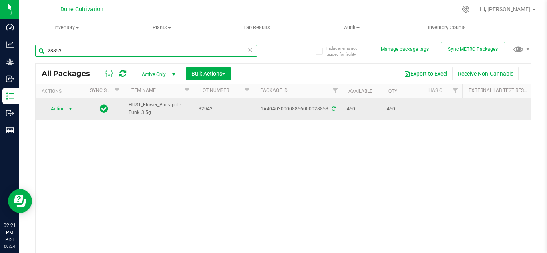
type input "28853"
click at [70, 108] on span "select" at bounding box center [70, 109] width 6 height 6
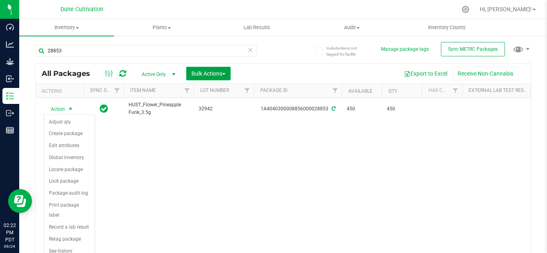
click at [198, 71] on span "Bulk Actions" at bounding box center [208, 73] width 34 height 6
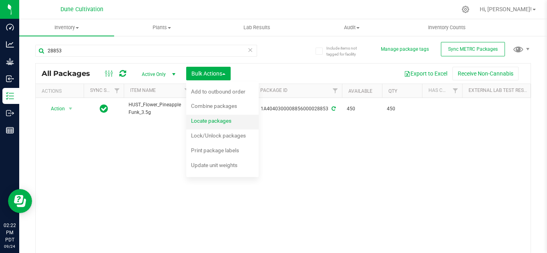
click at [207, 119] on span "Locate packages" at bounding box center [211, 121] width 40 height 6
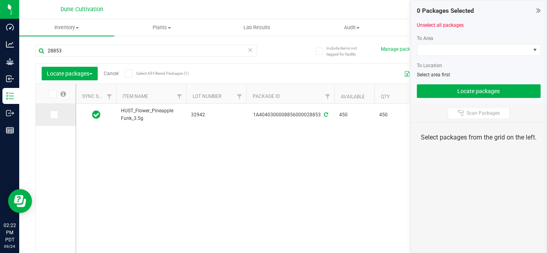
click at [52, 118] on span at bounding box center [54, 115] width 8 height 8
click at [0, 0] on input "checkbox" at bounding box center [0, 0] width 0 height 0
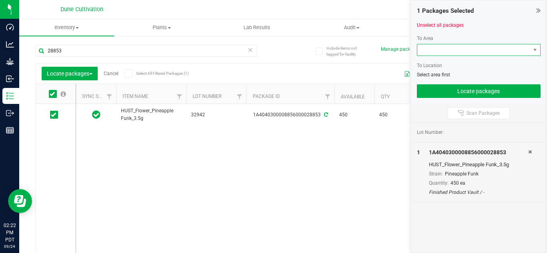
click at [448, 46] on span at bounding box center [473, 49] width 113 height 11
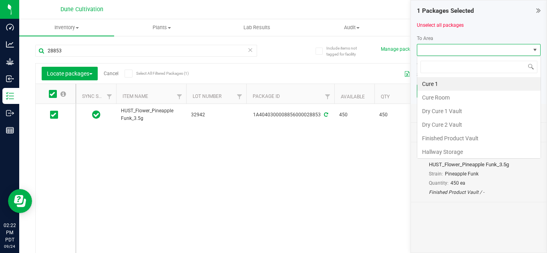
scroll to position [12, 124]
click at [447, 135] on li "Finished Product Vault" at bounding box center [478, 139] width 123 height 14
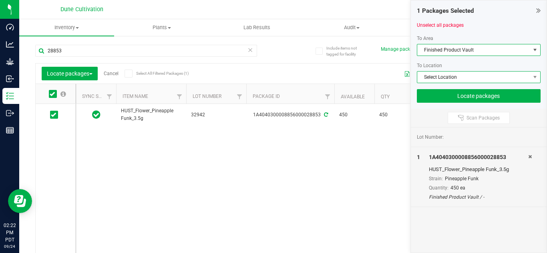
click at [453, 76] on span "Select Location" at bounding box center [473, 77] width 113 height 11
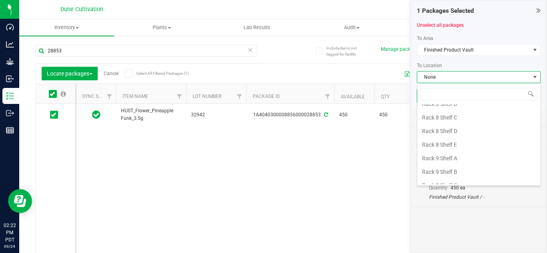
scroll to position [1060, 0]
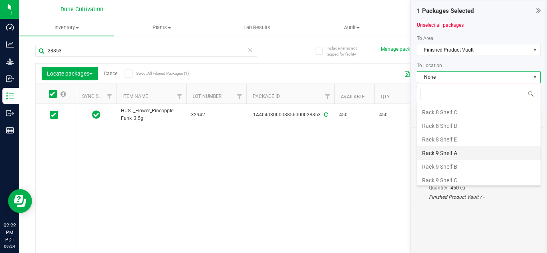
click at [442, 157] on li "Rack 9 Shelf A" at bounding box center [478, 154] width 123 height 14
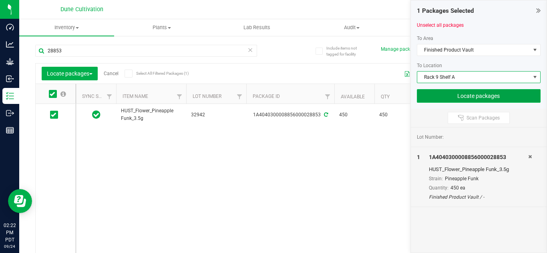
click at [454, 96] on button "Locate packages" at bounding box center [479, 96] width 124 height 14
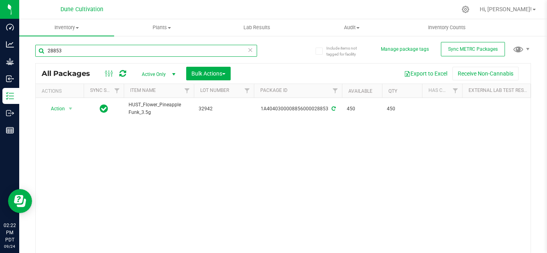
click at [199, 52] on input "28853" at bounding box center [146, 51] width 222 height 12
type input "28859"
click at [203, 77] on button "Bulk Actions" at bounding box center [208, 74] width 44 height 14
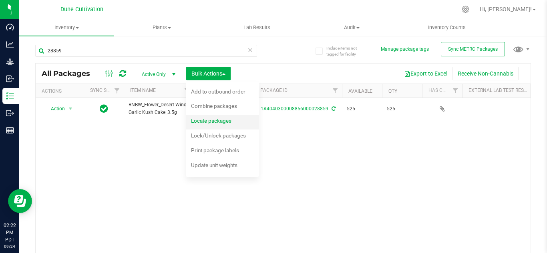
click at [206, 118] on span "Locate packages" at bounding box center [211, 121] width 40 height 6
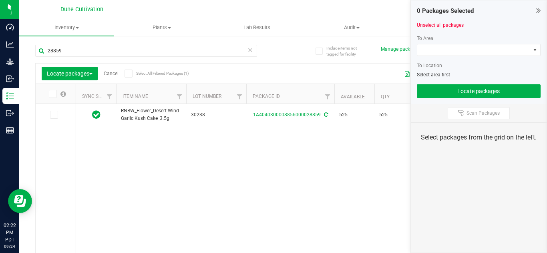
click at [429, 56] on div at bounding box center [479, 59] width 124 height 6
click at [435, 53] on span at bounding box center [473, 49] width 113 height 11
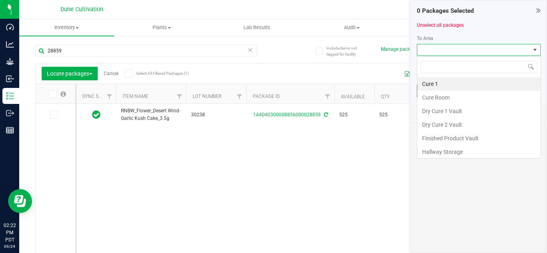
scroll to position [12, 124]
click at [438, 138] on li "Finished Product Vault" at bounding box center [478, 139] width 123 height 14
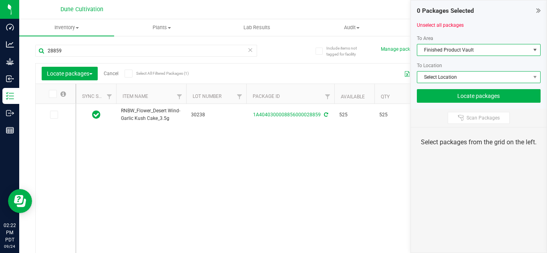
click at [440, 79] on span "Select Location" at bounding box center [473, 77] width 113 height 11
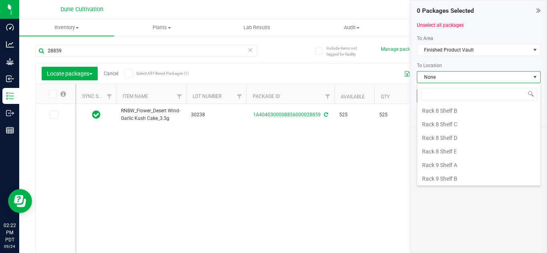
scroll to position [1049, 0]
click at [449, 162] on li "Rack 9 Shelf A" at bounding box center [478, 165] width 123 height 14
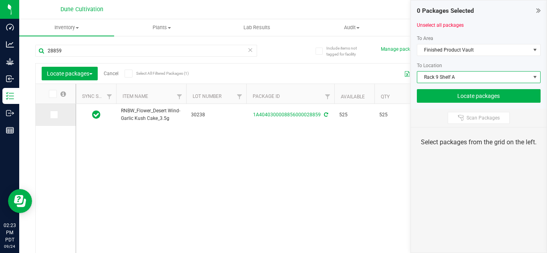
click at [52, 115] on icon at bounding box center [53, 115] width 5 height 0
click at [0, 0] on input "checkbox" at bounding box center [0, 0] width 0 height 0
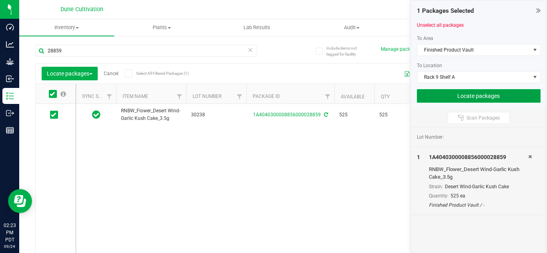
click at [456, 94] on button "Locate packages" at bounding box center [479, 96] width 124 height 14
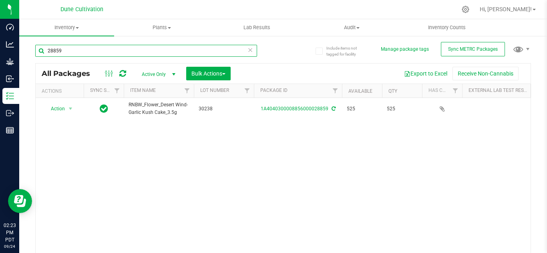
click at [167, 50] on input "28859" at bounding box center [146, 51] width 222 height 12
type input "28857"
click at [205, 73] on span "Bulk Actions" at bounding box center [208, 73] width 34 height 6
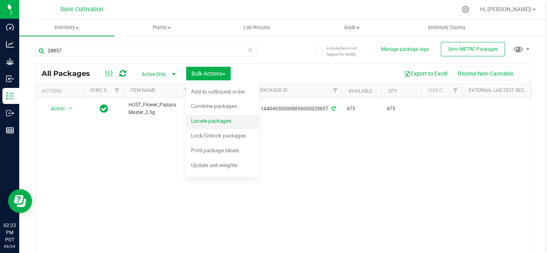
click at [221, 120] on span "Locate packages" at bounding box center [211, 121] width 40 height 6
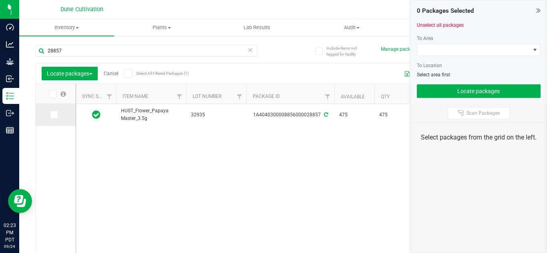
click at [54, 115] on icon at bounding box center [53, 115] width 5 height 0
click at [0, 0] on input "checkbox" at bounding box center [0, 0] width 0 height 0
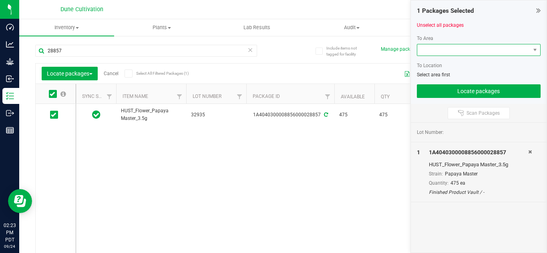
click at [456, 48] on span at bounding box center [473, 49] width 113 height 11
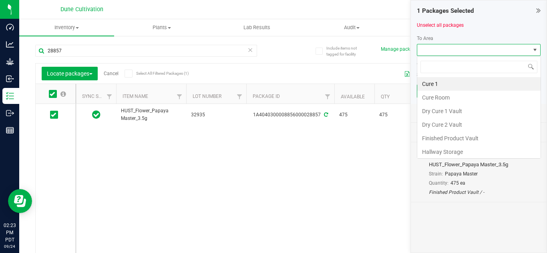
scroll to position [12, 124]
click at [450, 134] on li "Finished Product Vault" at bounding box center [478, 139] width 123 height 14
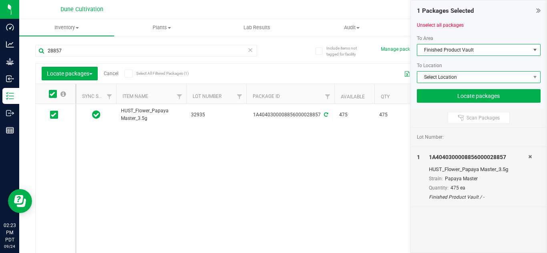
click at [436, 77] on span "Select Location" at bounding box center [473, 77] width 113 height 11
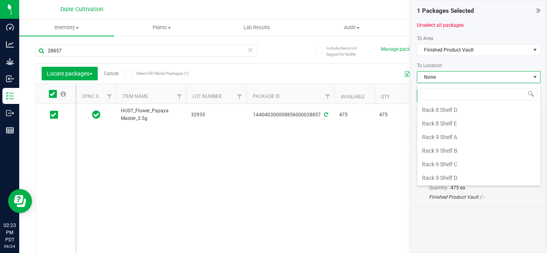
scroll to position [1078, 0]
click at [454, 154] on li "Rack 9 Shelf B" at bounding box center [478, 150] width 123 height 14
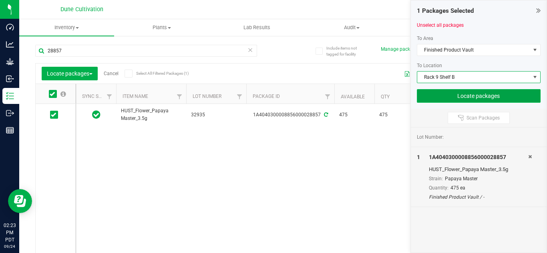
click at [449, 99] on button "Locate packages" at bounding box center [479, 96] width 124 height 14
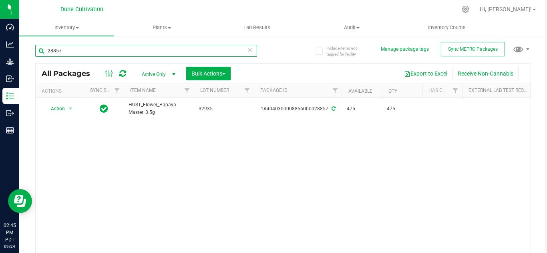
click at [90, 56] on input "28857" at bounding box center [146, 51] width 222 height 12
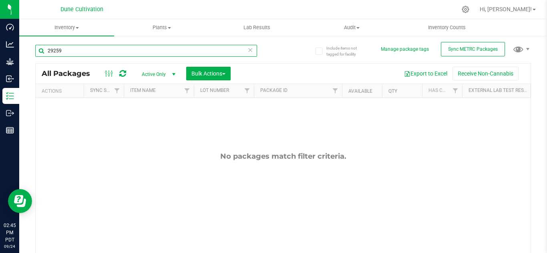
type input "29259"
click at [175, 73] on span "select" at bounding box center [174, 74] width 6 height 6
click at [153, 126] on li "All" at bounding box center [156, 123] width 43 height 12
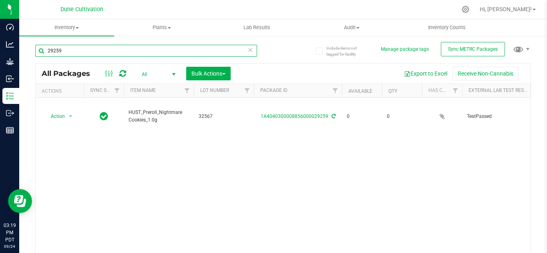
click at [72, 51] on input "29259" at bounding box center [146, 51] width 222 height 12
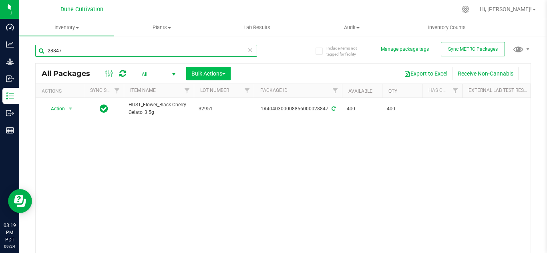
type input "28847"
click at [203, 76] on span "Bulk Actions" at bounding box center [208, 73] width 34 height 6
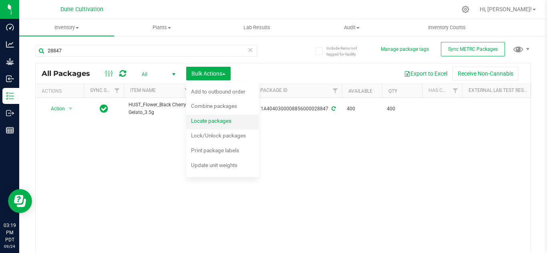
click at [218, 123] on span "Locate packages" at bounding box center [211, 121] width 40 height 6
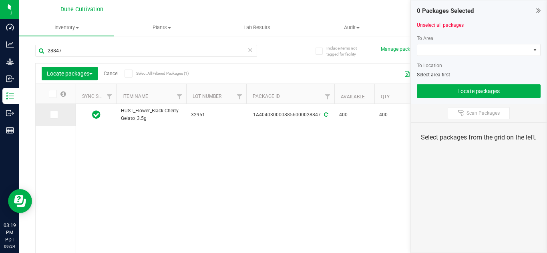
click at [53, 118] on span at bounding box center [54, 115] width 8 height 8
click at [0, 0] on input "checkbox" at bounding box center [0, 0] width 0 height 0
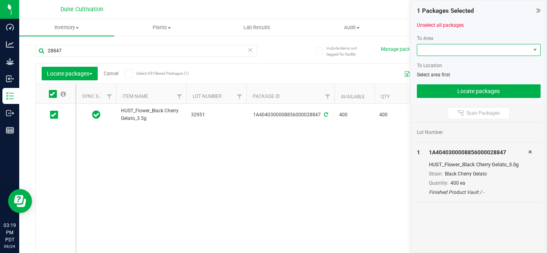
click at [433, 50] on span at bounding box center [473, 49] width 113 height 11
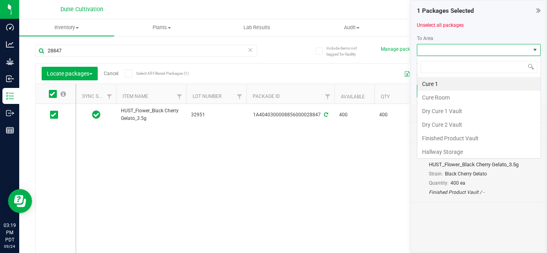
scroll to position [12, 124]
click at [438, 137] on li "Finished Product Vault" at bounding box center [478, 139] width 123 height 14
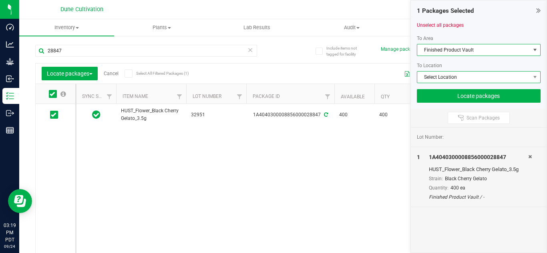
click at [438, 76] on span "Select Location" at bounding box center [473, 77] width 113 height 11
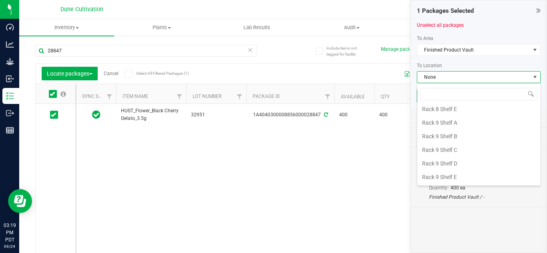
scroll to position [1091, 0]
click at [440, 150] on li "Rack 9 Shelf C" at bounding box center [478, 150] width 123 height 14
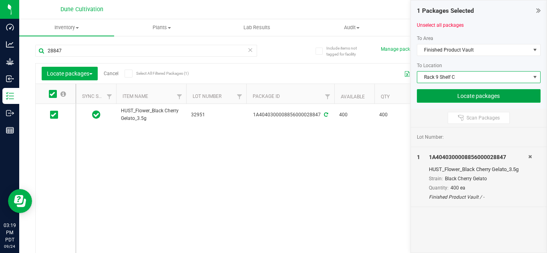
click at [446, 94] on button "Locate packages" at bounding box center [479, 96] width 124 height 14
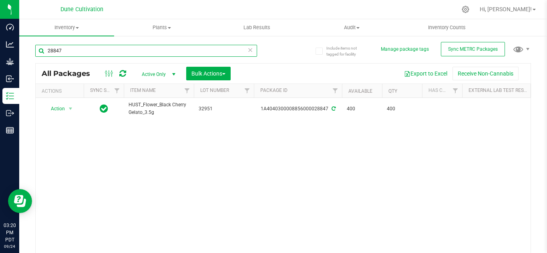
click at [79, 52] on input "28847" at bounding box center [146, 51] width 222 height 12
type input "28855"
click at [196, 74] on span "Bulk Actions" at bounding box center [208, 73] width 34 height 6
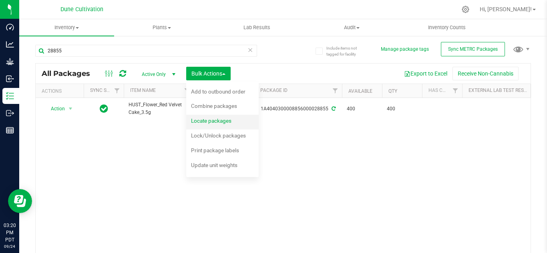
click at [209, 123] on span "Locate packages" at bounding box center [211, 121] width 40 height 6
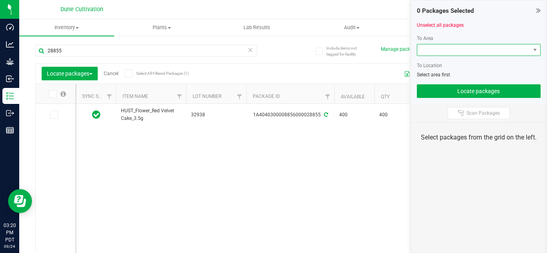
click at [428, 52] on span at bounding box center [473, 49] width 113 height 11
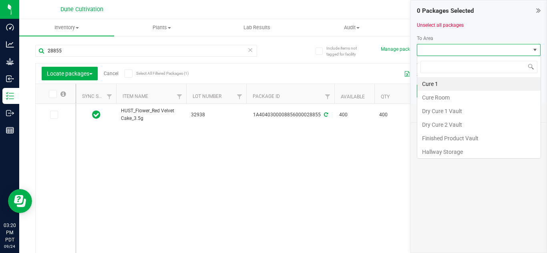
scroll to position [12, 124]
click at [448, 136] on li "Finished Product Vault" at bounding box center [478, 139] width 123 height 14
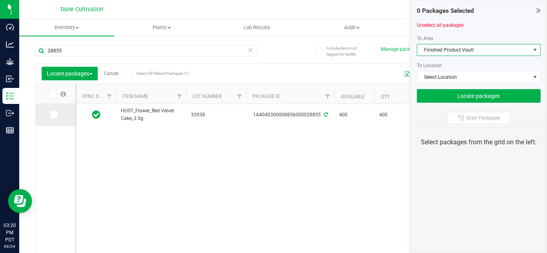
click at [56, 115] on icon at bounding box center [53, 115] width 5 height 0
click at [0, 0] on input "checkbox" at bounding box center [0, 0] width 0 height 0
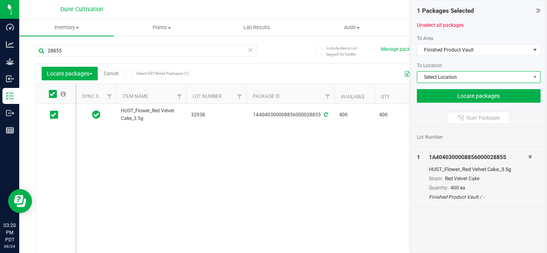
click at [444, 77] on span "Select Location" at bounding box center [473, 77] width 113 height 11
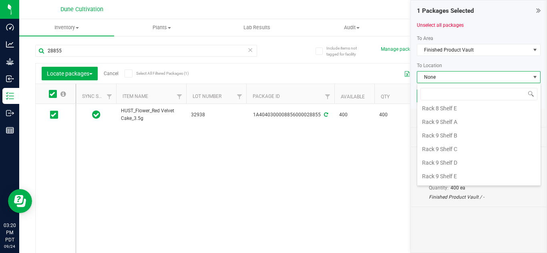
scroll to position [1093, 0]
click at [456, 147] on li "Rack 9 Shelf C" at bounding box center [478, 148] width 123 height 14
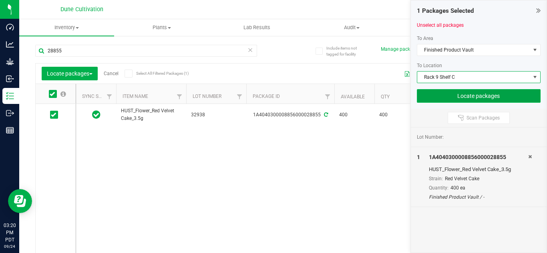
click at [446, 99] on button "Locate packages" at bounding box center [479, 96] width 124 height 14
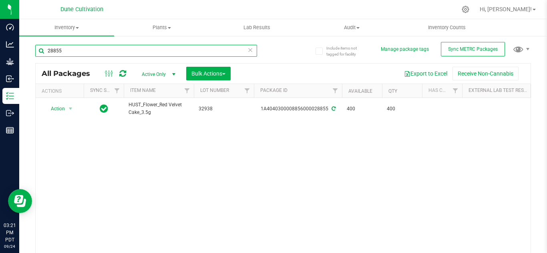
click at [219, 52] on input "28855" at bounding box center [146, 51] width 222 height 12
type input "28851"
click at [197, 75] on span "Bulk Actions" at bounding box center [208, 73] width 34 height 6
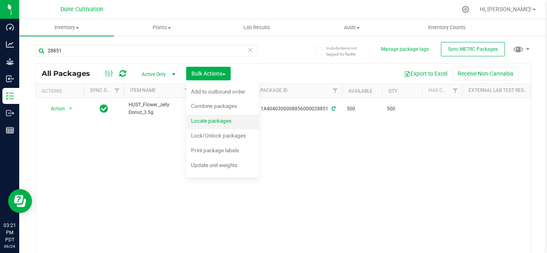
click at [203, 119] on span "Locate packages" at bounding box center [211, 121] width 40 height 6
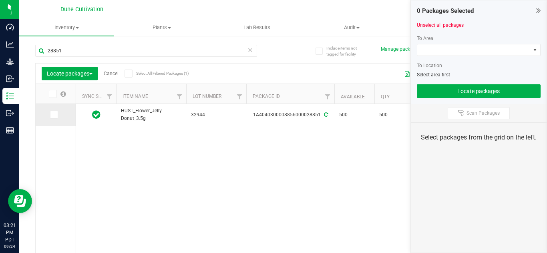
click at [48, 112] on td at bounding box center [56, 115] width 40 height 22
click at [51, 115] on icon at bounding box center [53, 115] width 5 height 0
click at [0, 0] on input "checkbox" at bounding box center [0, 0] width 0 height 0
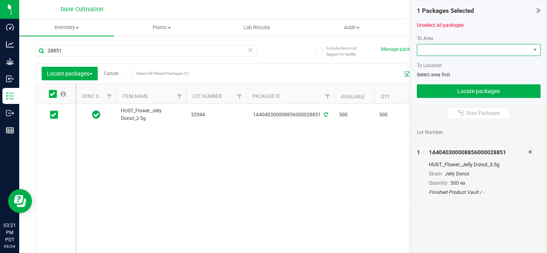
click at [452, 54] on span at bounding box center [473, 49] width 113 height 11
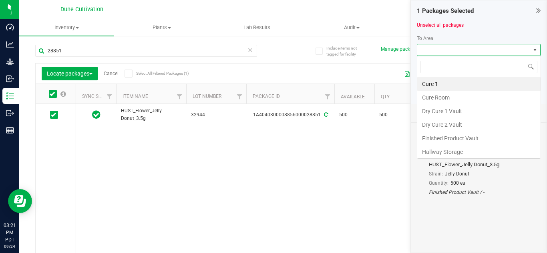
scroll to position [12, 124]
click at [461, 139] on li "Finished Product Vault" at bounding box center [478, 139] width 123 height 14
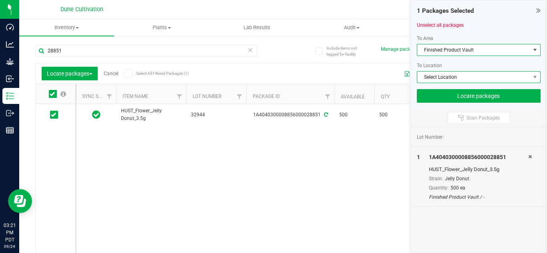
click at [438, 80] on span "Select Location" at bounding box center [473, 77] width 113 height 11
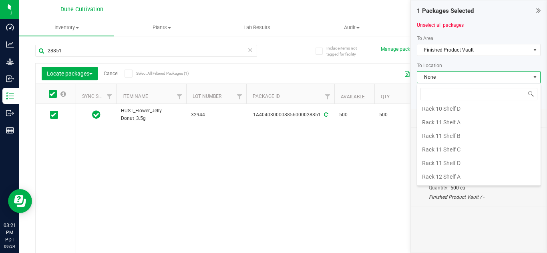
scroll to position [534, 0]
click at [451, 132] on li "Rack 11 Shelf B" at bounding box center [478, 136] width 123 height 14
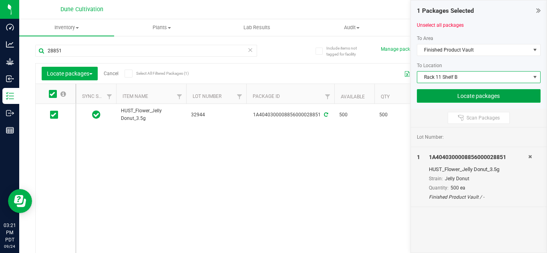
click at [440, 92] on button "Locate packages" at bounding box center [479, 96] width 124 height 14
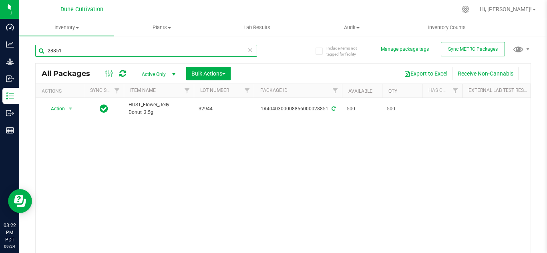
click at [199, 49] on input "28851" at bounding box center [146, 51] width 222 height 12
type input "28842"
click at [194, 74] on span "Bulk Actions" at bounding box center [208, 73] width 34 height 6
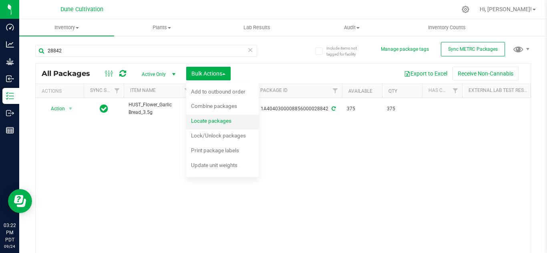
click at [199, 121] on span "Locate packages" at bounding box center [211, 121] width 40 height 6
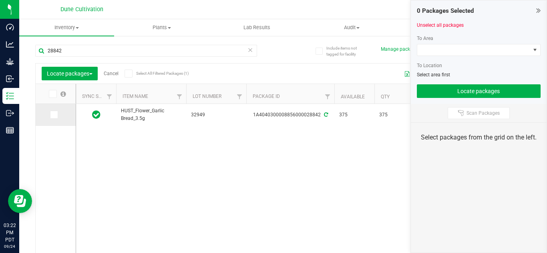
click at [54, 115] on icon at bounding box center [53, 115] width 5 height 0
click at [0, 0] on input "checkbox" at bounding box center [0, 0] width 0 height 0
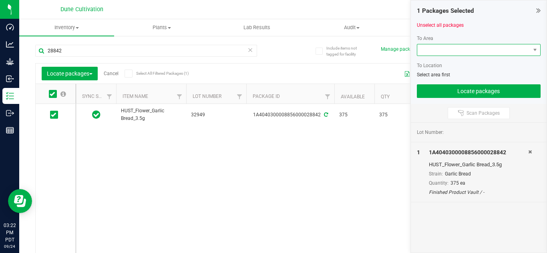
click at [442, 54] on span at bounding box center [473, 49] width 113 height 11
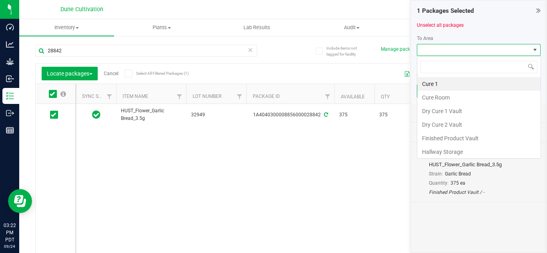
scroll to position [12, 124]
click at [456, 133] on li "Finished Product Vault" at bounding box center [478, 139] width 123 height 14
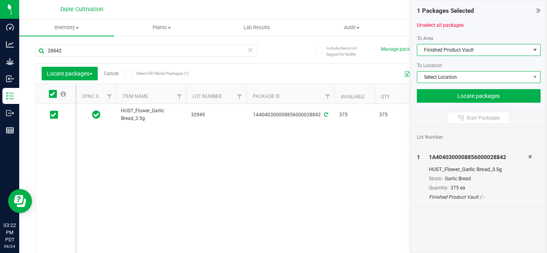
click at [441, 78] on span "Select Location" at bounding box center [473, 77] width 113 height 11
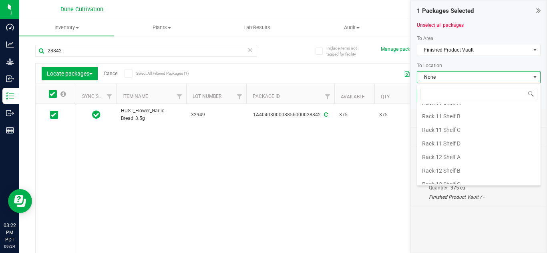
scroll to position [540, 0]
click at [451, 133] on li "Rack 11 Shelf B" at bounding box center [478, 130] width 123 height 14
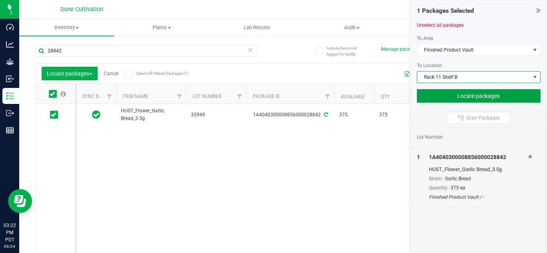
click at [452, 97] on button "Locate packages" at bounding box center [479, 96] width 124 height 14
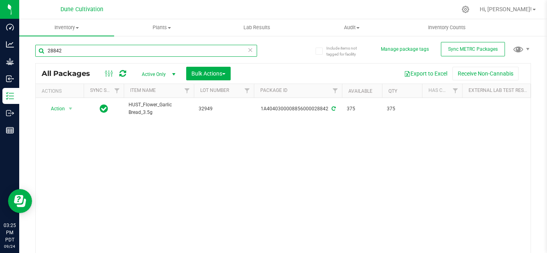
click at [82, 48] on input "28842" at bounding box center [146, 51] width 222 height 12
type input "2"
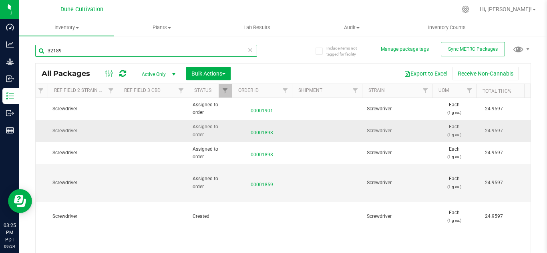
scroll to position [0, 579]
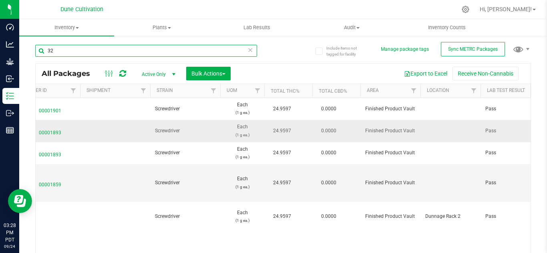
type input "3"
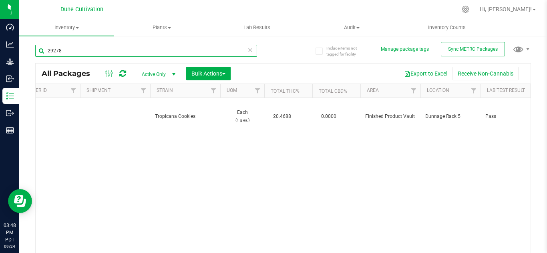
type input "29278"
click at [175, 75] on span "select" at bounding box center [174, 74] width 6 height 6
click at [147, 119] on li "All" at bounding box center [156, 123] width 43 height 12
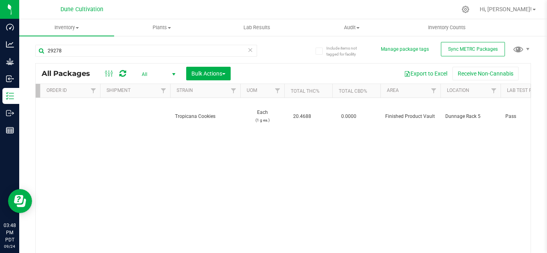
scroll to position [0, 763]
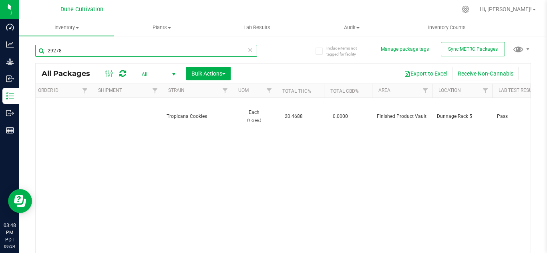
click at [80, 52] on input "29278" at bounding box center [146, 51] width 222 height 12
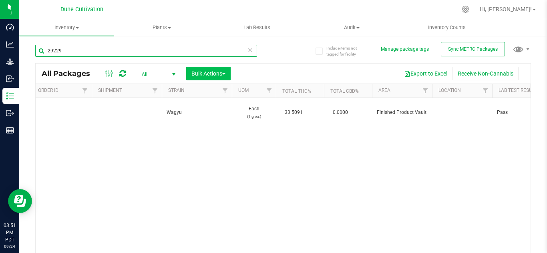
type input "29229"
click at [205, 73] on span "Bulk Actions" at bounding box center [208, 73] width 34 height 6
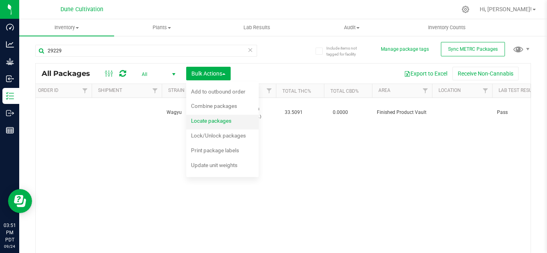
click at [207, 126] on div "Locate packages" at bounding box center [216, 122] width 51 height 13
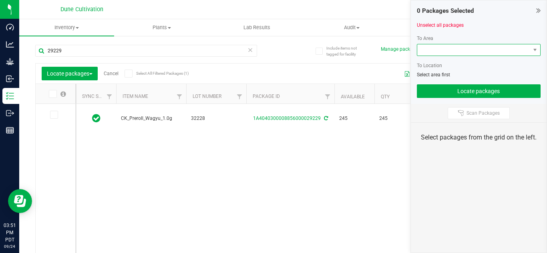
click at [455, 50] on span at bounding box center [473, 49] width 113 height 11
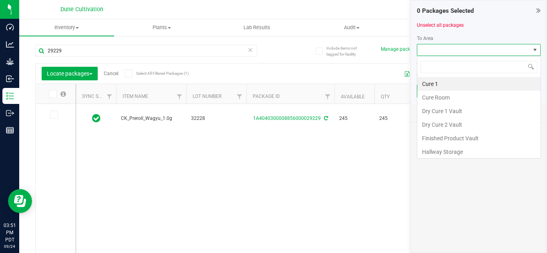
scroll to position [12, 124]
click at [448, 140] on li "Finished Product Vault" at bounding box center [478, 139] width 123 height 14
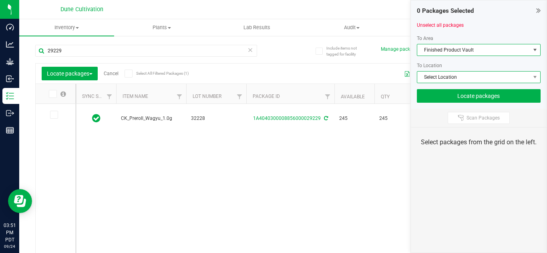
click at [450, 77] on span "Select Location" at bounding box center [473, 77] width 113 height 11
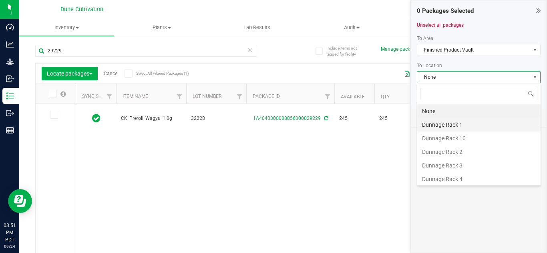
click at [450, 126] on li "Dunnage Rack 1" at bounding box center [478, 125] width 123 height 14
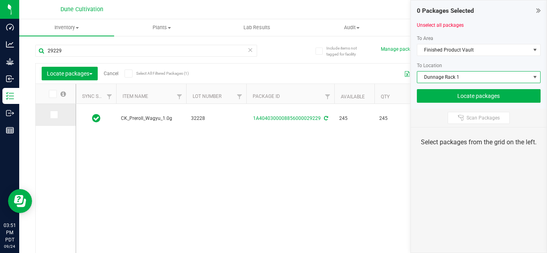
click at [53, 115] on icon at bounding box center [53, 115] width 5 height 0
click at [0, 0] on input "checkbox" at bounding box center [0, 0] width 0 height 0
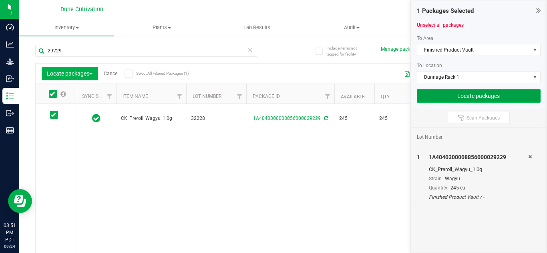
click at [474, 98] on button "Locate packages" at bounding box center [479, 96] width 124 height 14
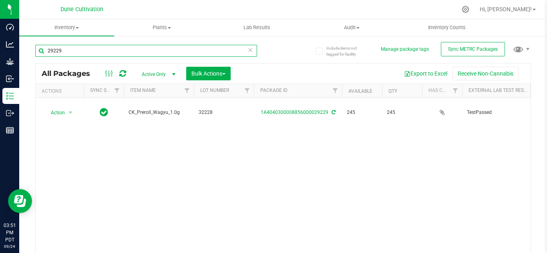
click at [186, 48] on input "29229" at bounding box center [146, 51] width 222 height 12
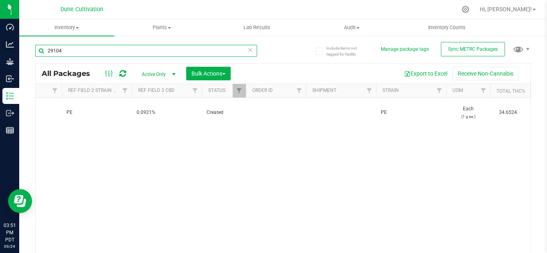
scroll to position [0, 565]
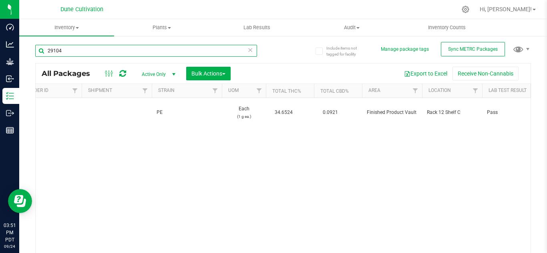
click at [148, 52] on input "29104" at bounding box center [146, 51] width 222 height 12
type input "29123"
click at [173, 75] on span "select" at bounding box center [174, 74] width 6 height 6
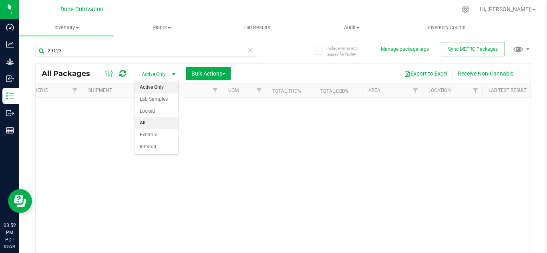
click at [150, 120] on li "All" at bounding box center [156, 123] width 43 height 12
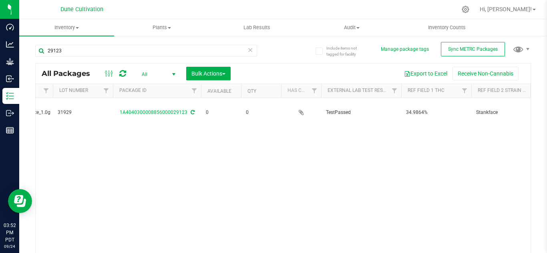
scroll to position [0, 154]
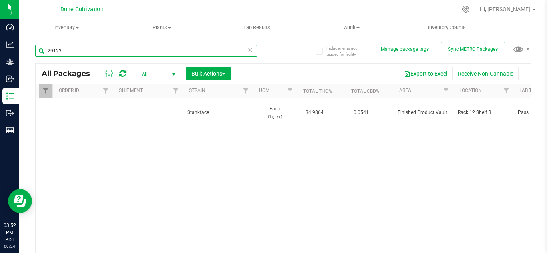
click at [112, 48] on input "29123" at bounding box center [146, 51] width 222 height 12
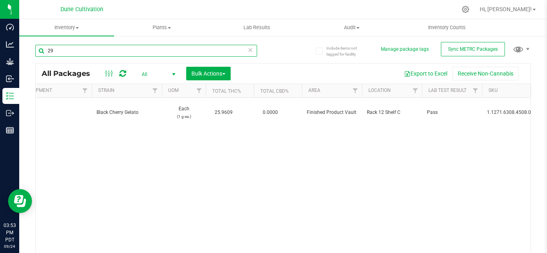
type input "2"
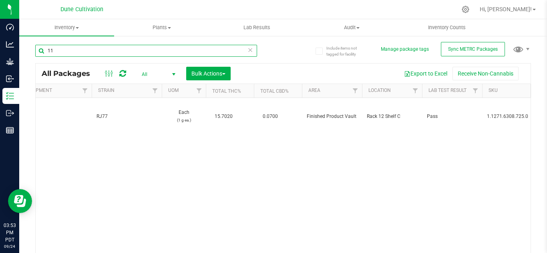
type input "1"
type input "2"
type input "3"
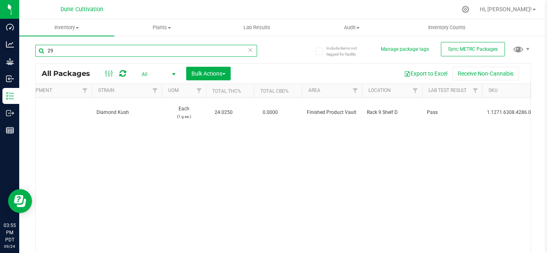
type input "2"
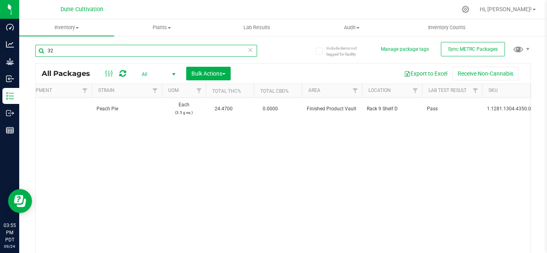
type input "3"
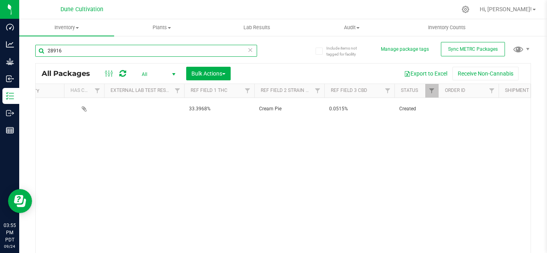
scroll to position [0, 363]
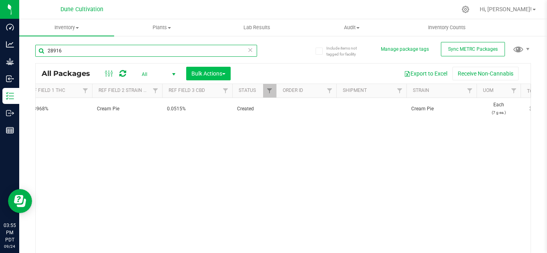
type input "28916"
click at [208, 74] on span "Bulk Actions" at bounding box center [208, 73] width 34 height 6
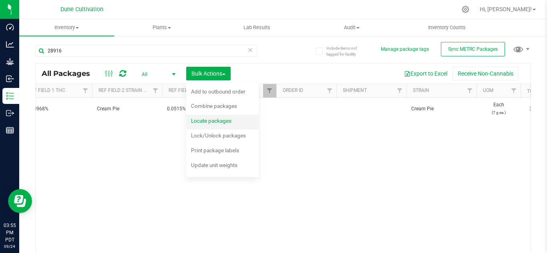
click at [207, 119] on span "Locate packages" at bounding box center [211, 121] width 40 height 6
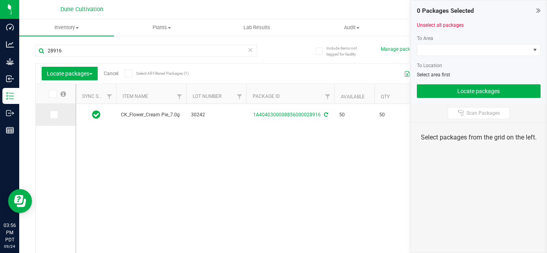
click at [52, 115] on icon at bounding box center [53, 115] width 5 height 0
click at [0, 0] on input "checkbox" at bounding box center [0, 0] width 0 height 0
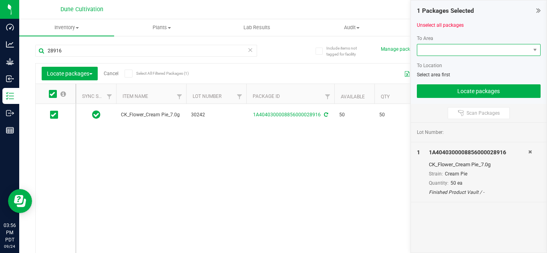
click at [472, 52] on span at bounding box center [473, 49] width 113 height 11
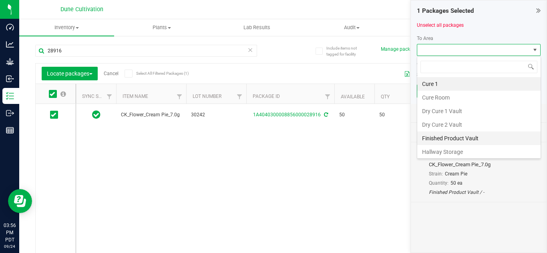
click at [453, 139] on li "Finished Product Vault" at bounding box center [478, 139] width 123 height 14
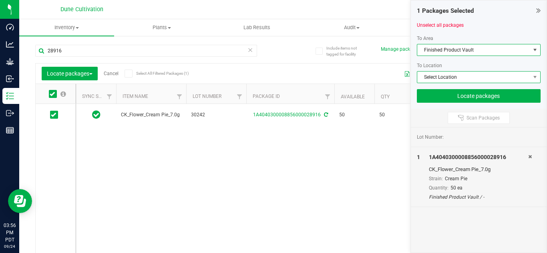
click at [443, 77] on span "Select Location" at bounding box center [473, 77] width 113 height 11
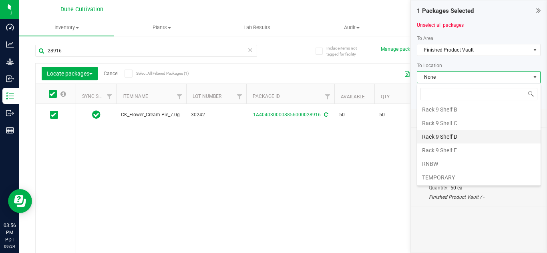
click at [455, 136] on li "Rack 9 Shelf D" at bounding box center [478, 137] width 123 height 14
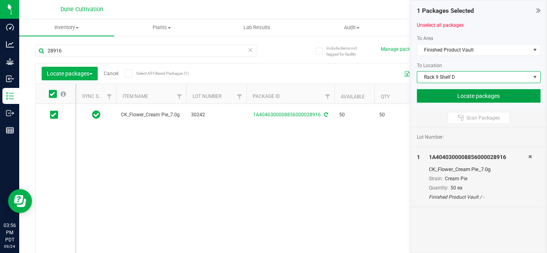
click at [468, 99] on button "Locate packages" at bounding box center [479, 96] width 124 height 14
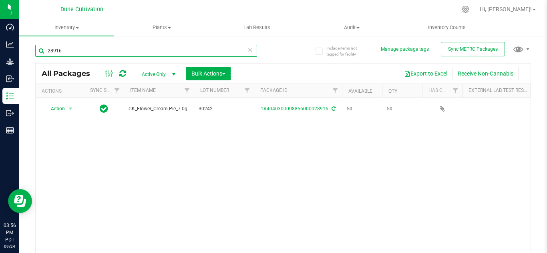
click at [127, 52] on input "28916" at bounding box center [146, 51] width 222 height 12
type input "2"
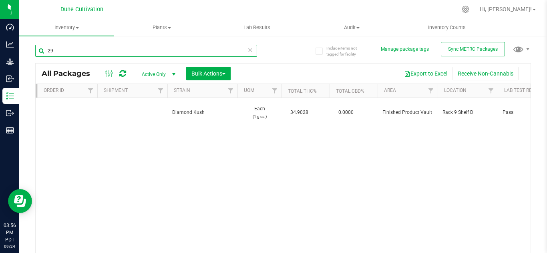
type input "2"
type input "29267"
click at [175, 74] on span "select" at bounding box center [174, 74] width 6 height 6
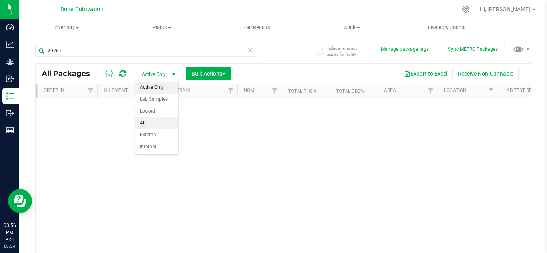
click at [156, 121] on li "All" at bounding box center [156, 123] width 43 height 12
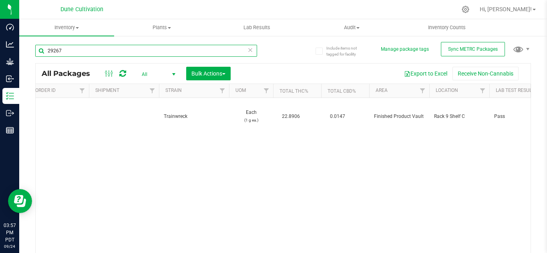
click at [156, 52] on input "29267" at bounding box center [146, 51] width 222 height 12
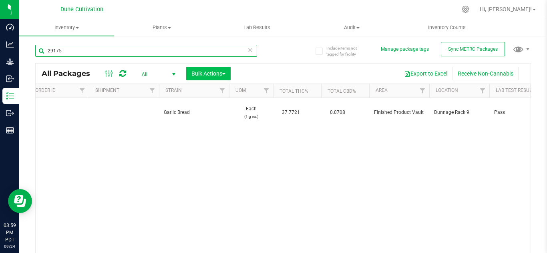
type input "29175"
click at [207, 76] on span "Bulk Actions" at bounding box center [208, 73] width 34 height 6
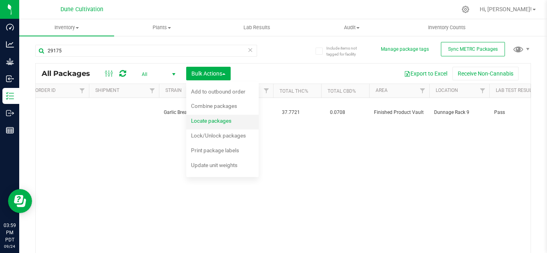
click at [209, 122] on span "Locate packages" at bounding box center [211, 121] width 40 height 6
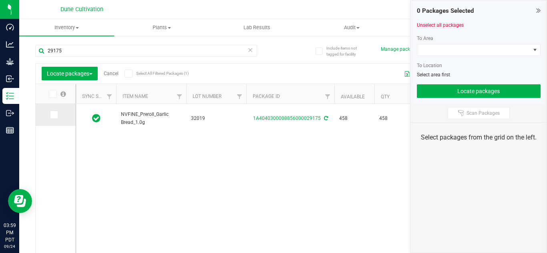
click at [51, 115] on icon at bounding box center [53, 115] width 5 height 0
click at [0, 0] on input "checkbox" at bounding box center [0, 0] width 0 height 0
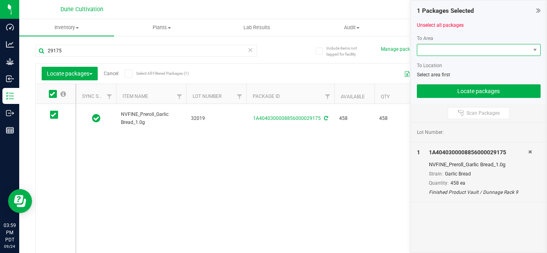
click at [440, 51] on span at bounding box center [473, 49] width 113 height 11
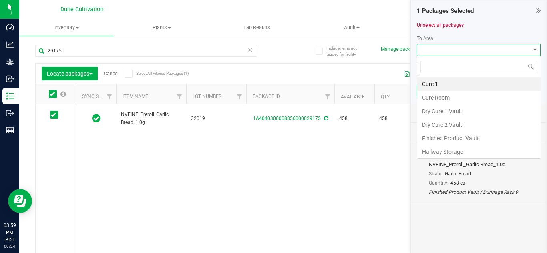
scroll to position [12, 124]
click at [436, 139] on li "Finished Product Vault" at bounding box center [478, 139] width 123 height 14
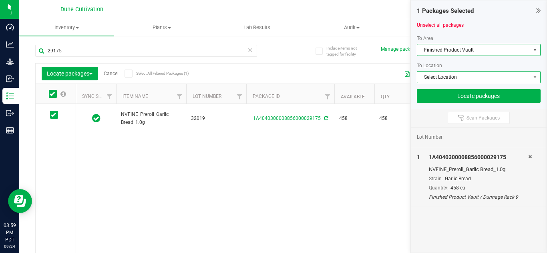
click at [449, 79] on span "Select Location" at bounding box center [473, 77] width 113 height 11
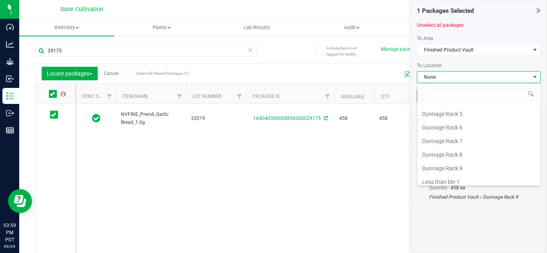
scroll to position [87, 0]
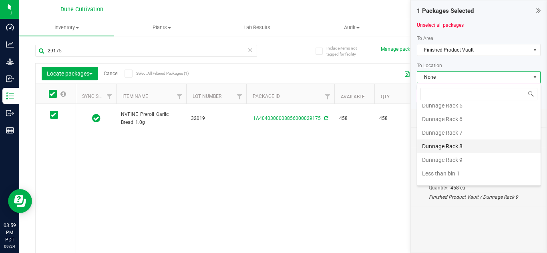
click at [454, 145] on li "Dunnage Rack 8" at bounding box center [478, 147] width 123 height 14
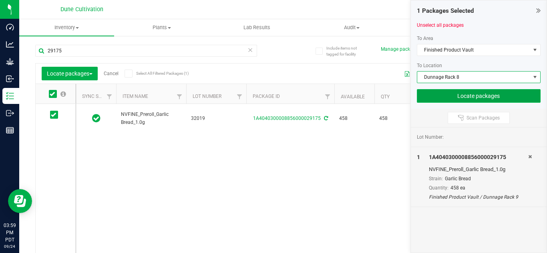
click at [448, 96] on button "Locate packages" at bounding box center [479, 96] width 124 height 14
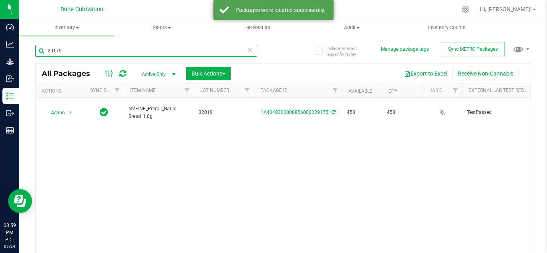
click at [204, 47] on input "29175" at bounding box center [146, 51] width 222 height 12
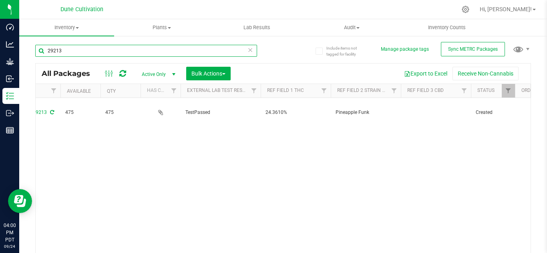
scroll to position [0, 351]
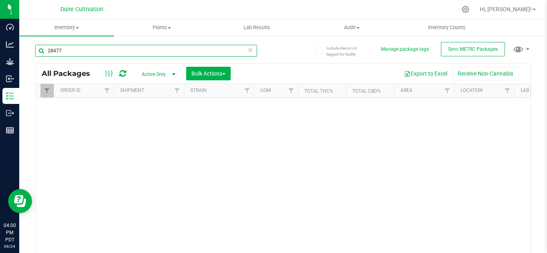
type input "28477"
click at [174, 74] on span "select" at bounding box center [174, 74] width 6 height 6
click at [149, 123] on li "All" at bounding box center [156, 123] width 43 height 12
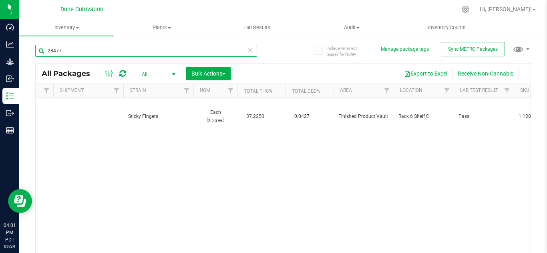
click at [123, 51] on input "28477" at bounding box center [146, 51] width 222 height 12
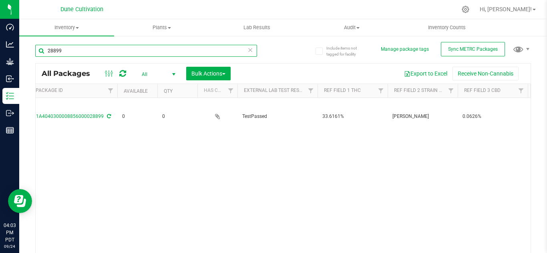
scroll to position [0, 226]
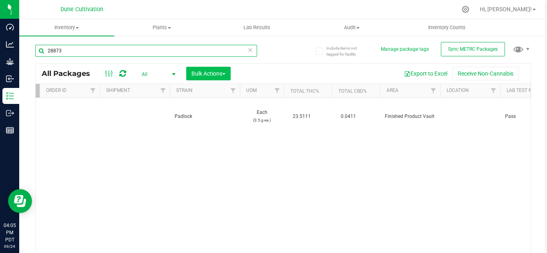
type input "28873"
click at [198, 74] on span "Bulk Actions" at bounding box center [208, 73] width 34 height 6
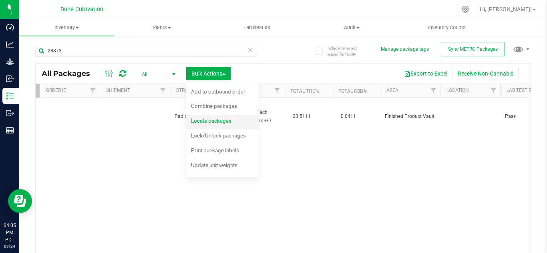
click at [200, 118] on span "Locate packages" at bounding box center [211, 121] width 40 height 6
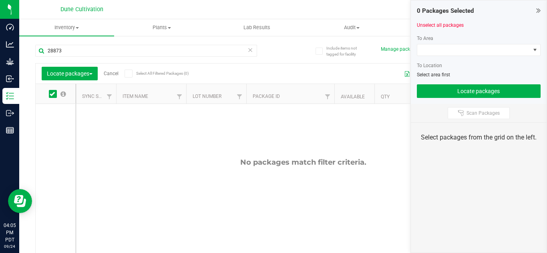
click at [52, 117] on div at bounding box center [56, 184] width 40 height 160
click at [112, 72] on link "Cancel" at bounding box center [111, 74] width 15 height 6
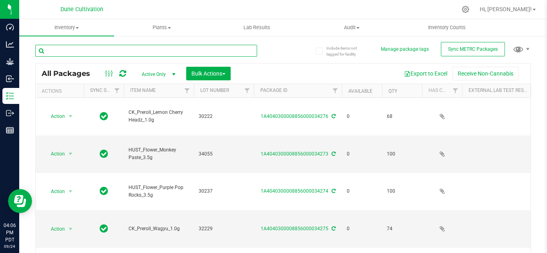
click at [137, 49] on input "text" at bounding box center [146, 51] width 222 height 12
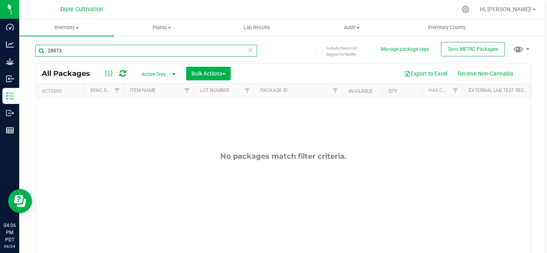
type input "28873"
click at [176, 72] on span "select" at bounding box center [174, 74] width 6 height 6
click at [153, 122] on li "All" at bounding box center [156, 123] width 43 height 12
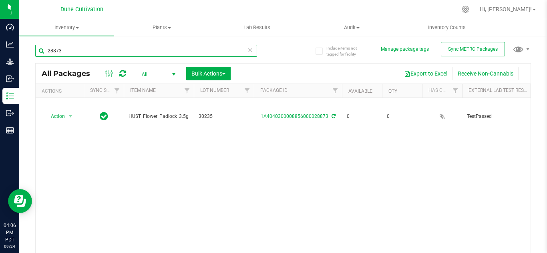
click at [84, 52] on input "28873" at bounding box center [146, 51] width 222 height 12
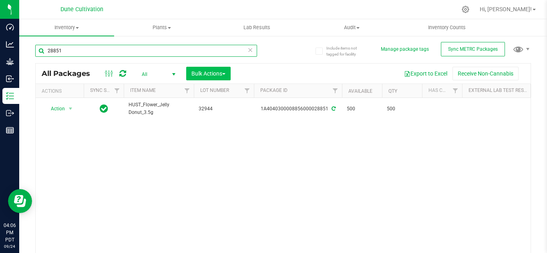
type input "28851"
click at [204, 72] on span "Bulk Actions" at bounding box center [208, 73] width 34 height 6
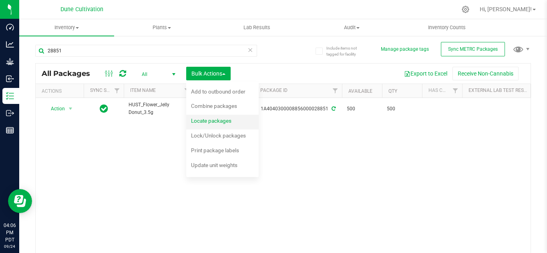
click at [217, 121] on span "Locate packages" at bounding box center [211, 121] width 40 height 6
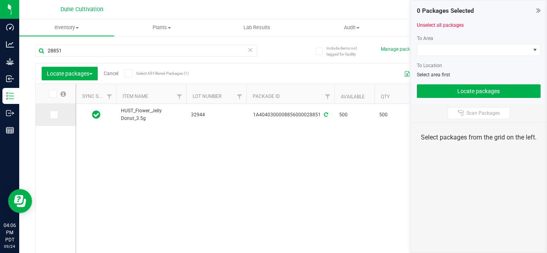
click at [54, 118] on span at bounding box center [54, 115] width 8 height 8
click at [0, 0] on input "checkbox" at bounding box center [0, 0] width 0 height 0
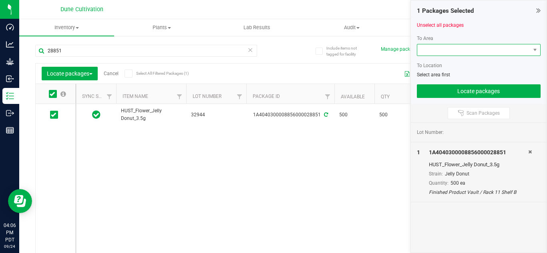
click at [465, 53] on span at bounding box center [473, 49] width 113 height 11
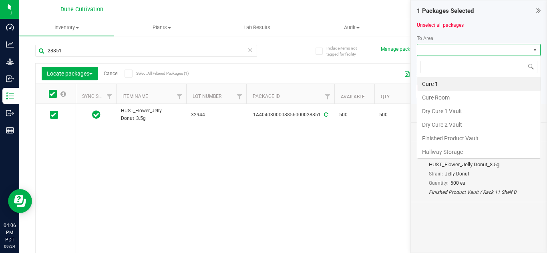
scroll to position [12, 124]
click at [450, 138] on li "Finished Product Vault" at bounding box center [478, 139] width 123 height 14
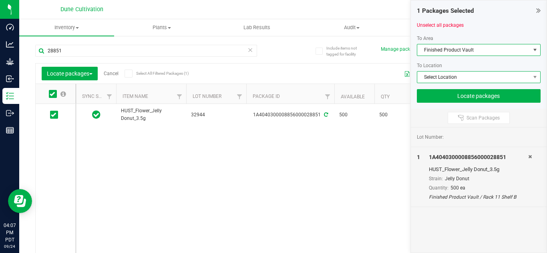
click at [458, 77] on span "Select Location" at bounding box center [473, 77] width 113 height 11
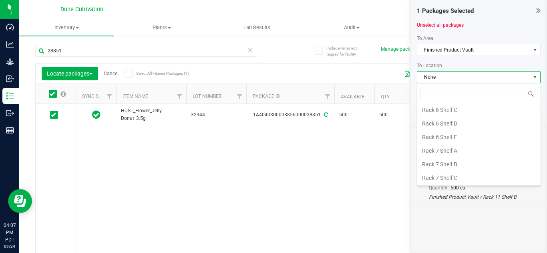
scroll to position [928, 0]
click at [441, 151] on li "Rack 7 Shelf A" at bounding box center [478, 150] width 123 height 14
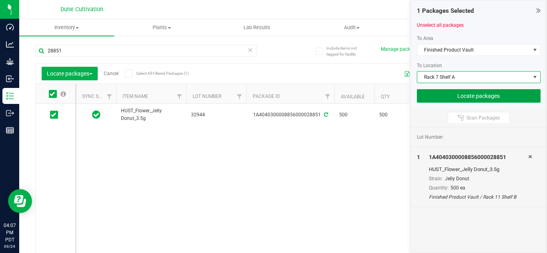
click at [439, 96] on button "Locate packages" at bounding box center [479, 96] width 124 height 14
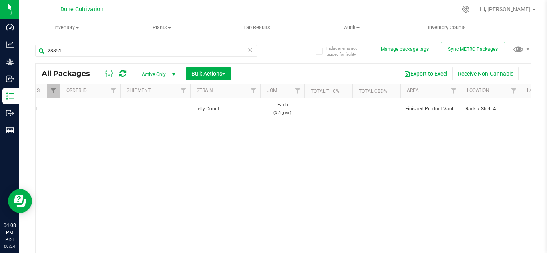
scroll to position [0, 737]
click at [158, 49] on input "28851" at bounding box center [146, 51] width 222 height 12
type input "28879"
click at [172, 73] on span "select" at bounding box center [174, 74] width 6 height 6
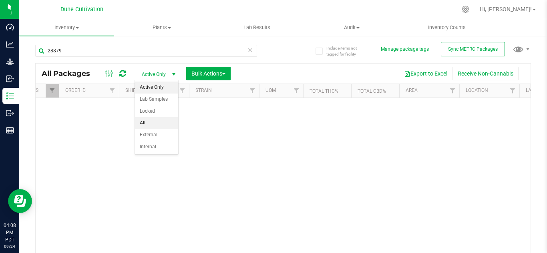
click at [149, 122] on li "All" at bounding box center [156, 123] width 43 height 12
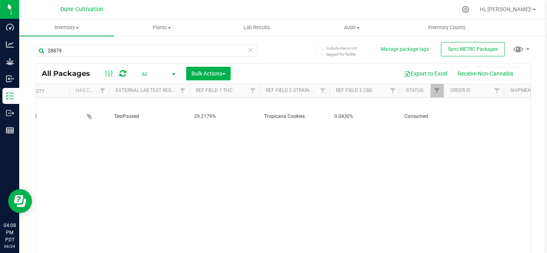
scroll to position [0, 380]
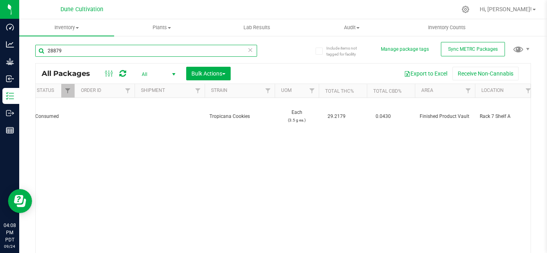
click at [133, 50] on input "28879" at bounding box center [146, 51] width 222 height 12
type input "2"
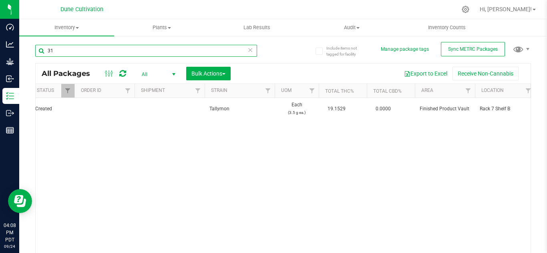
type input "3"
type input "28842"
click at [199, 74] on span "Bulk Actions" at bounding box center [208, 73] width 34 height 6
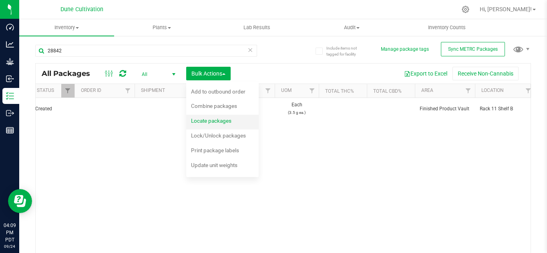
click at [211, 120] on span "Locate packages" at bounding box center [211, 121] width 40 height 6
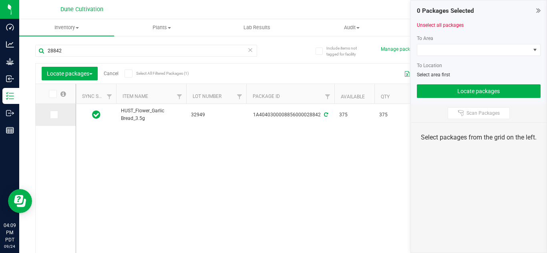
click at [54, 115] on icon at bounding box center [53, 115] width 5 height 0
click at [0, 0] on input "checkbox" at bounding box center [0, 0] width 0 height 0
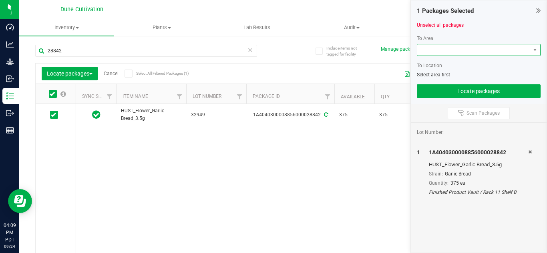
click at [462, 49] on span at bounding box center [473, 49] width 113 height 11
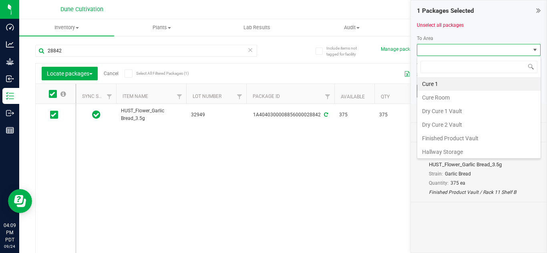
scroll to position [12, 124]
click at [444, 135] on li "Finished Product Vault" at bounding box center [478, 139] width 123 height 14
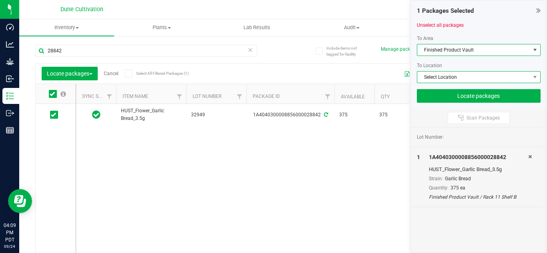
click at [440, 80] on span "Select Location" at bounding box center [473, 77] width 113 height 11
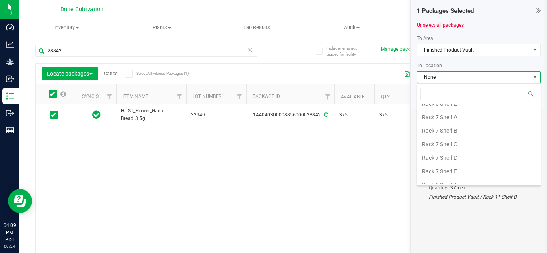
scroll to position [961, 0]
click at [444, 133] on li "Rack 7 Shelf B" at bounding box center [478, 131] width 123 height 14
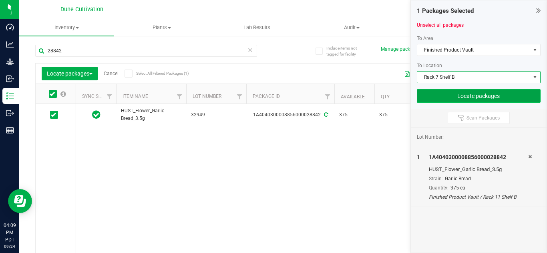
click at [478, 98] on button "Locate packages" at bounding box center [479, 96] width 124 height 14
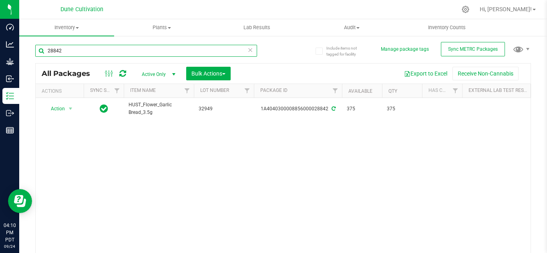
click at [216, 47] on input "28842" at bounding box center [146, 51] width 222 height 12
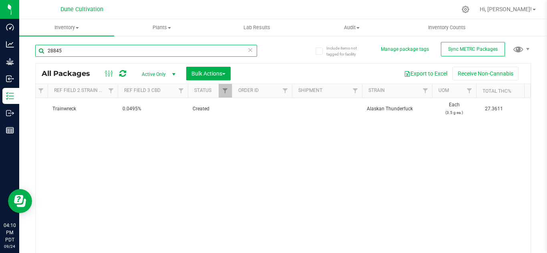
scroll to position [0, 613]
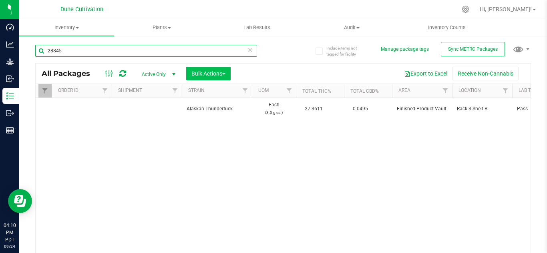
type input "28845"
click at [201, 74] on span "Bulk Actions" at bounding box center [208, 73] width 34 height 6
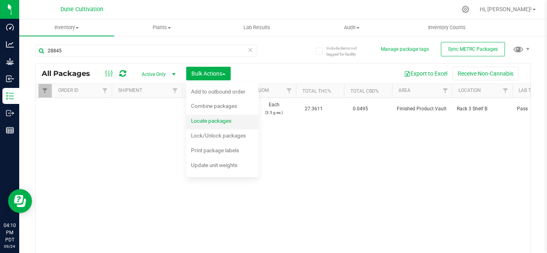
click at [206, 120] on span "Locate packages" at bounding box center [211, 121] width 40 height 6
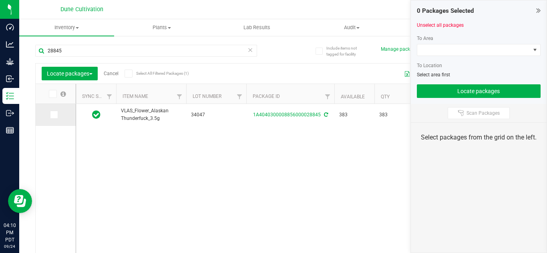
click at [55, 115] on icon at bounding box center [53, 115] width 5 height 0
click at [0, 0] on input "checkbox" at bounding box center [0, 0] width 0 height 0
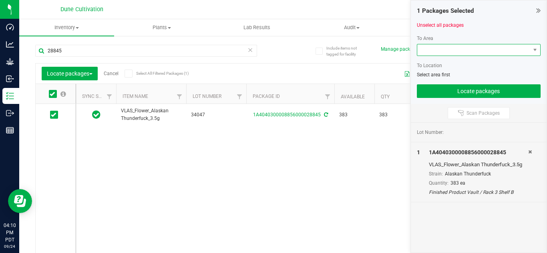
click at [431, 52] on span at bounding box center [473, 49] width 113 height 11
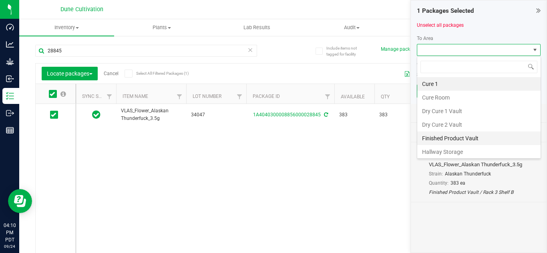
click at [440, 141] on li "Finished Product Vault" at bounding box center [478, 139] width 123 height 14
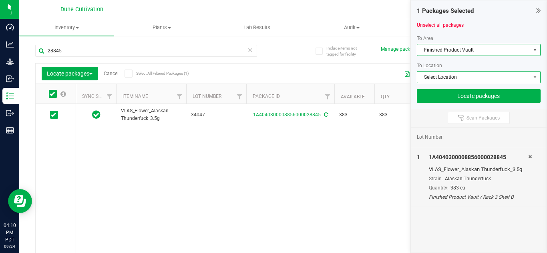
click at [450, 78] on span "Select Location" at bounding box center [473, 77] width 113 height 11
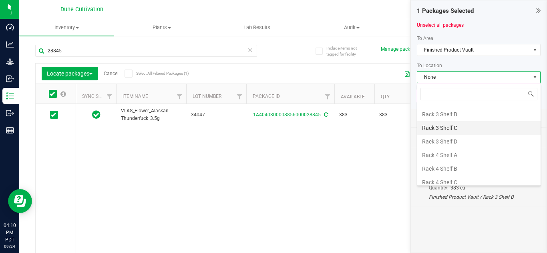
click at [444, 129] on li "Rack 3 Shelf C" at bounding box center [478, 128] width 123 height 14
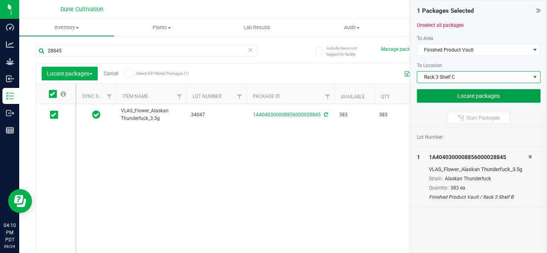
click at [457, 95] on button "Locate packages" at bounding box center [479, 96] width 124 height 14
